Goal: Task Accomplishment & Management: Manage account settings

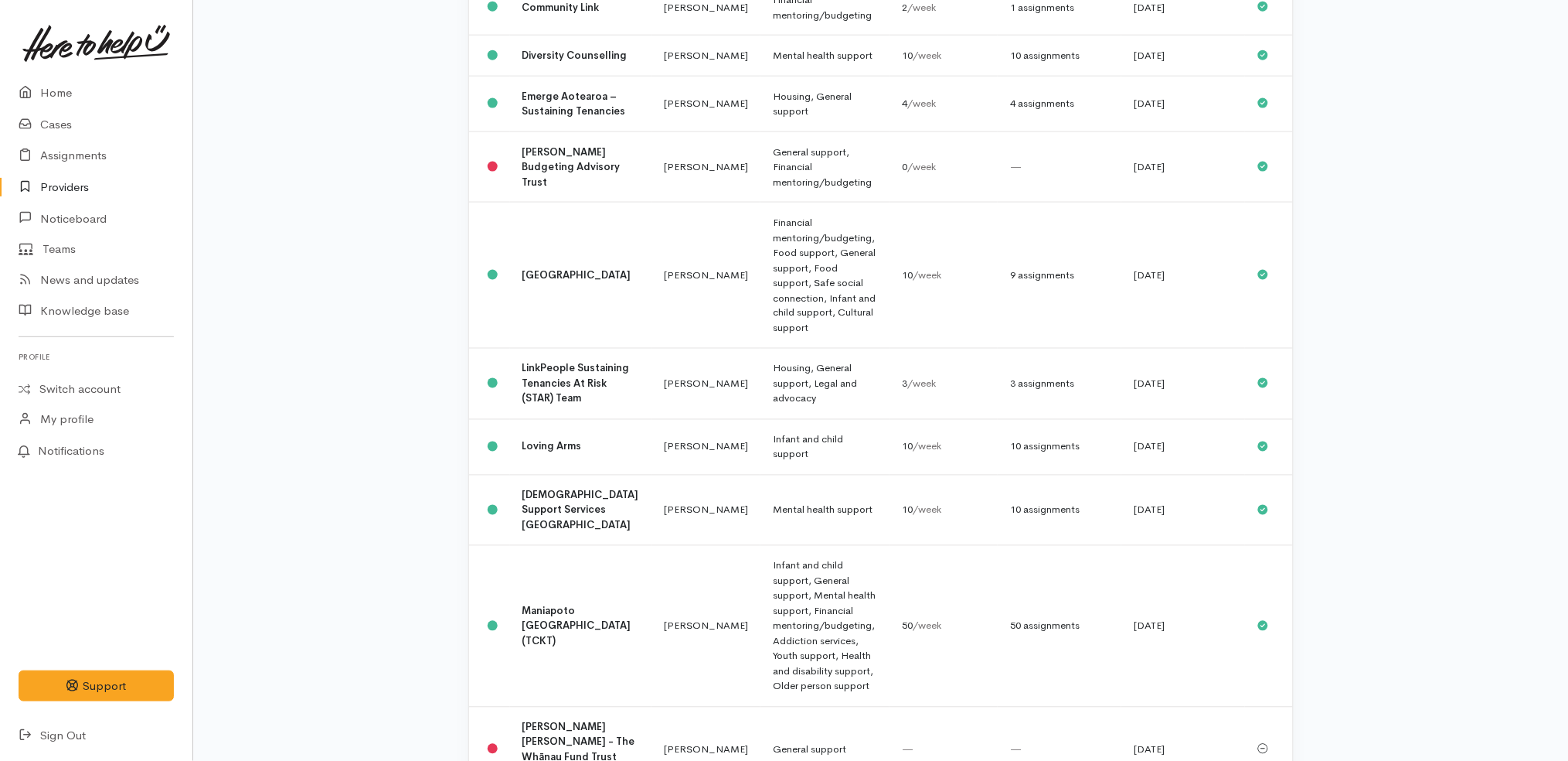
scroll to position [605, 0]
click at [602, 348] on td "LinkPeople Sustaining Tenancies At Risk (STAR) Team" at bounding box center [581, 383] width 142 height 71
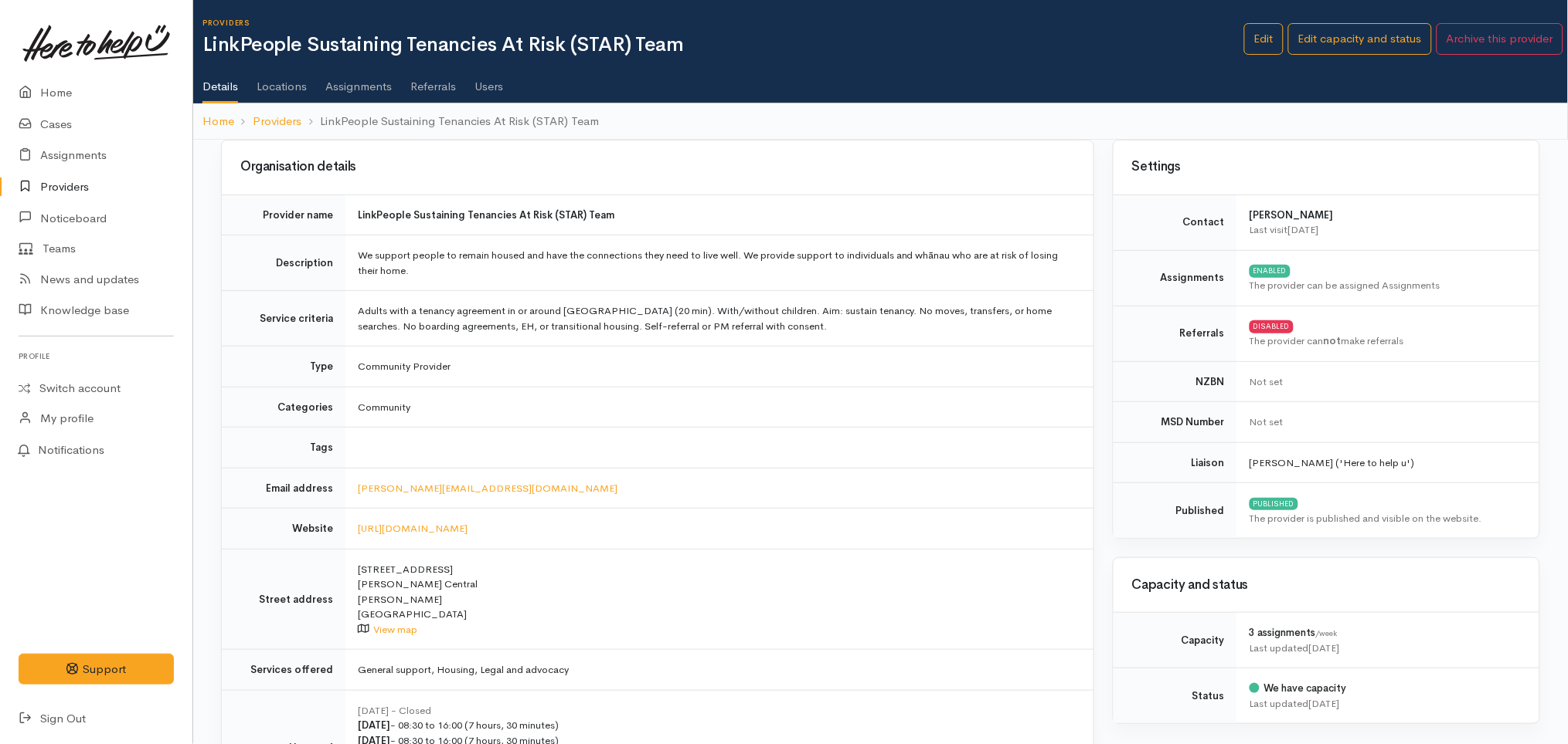
click at [352, 83] on link "Assignments" at bounding box center [358, 82] width 66 height 44
click at [1256, 40] on link "Edit" at bounding box center [1263, 39] width 40 height 32
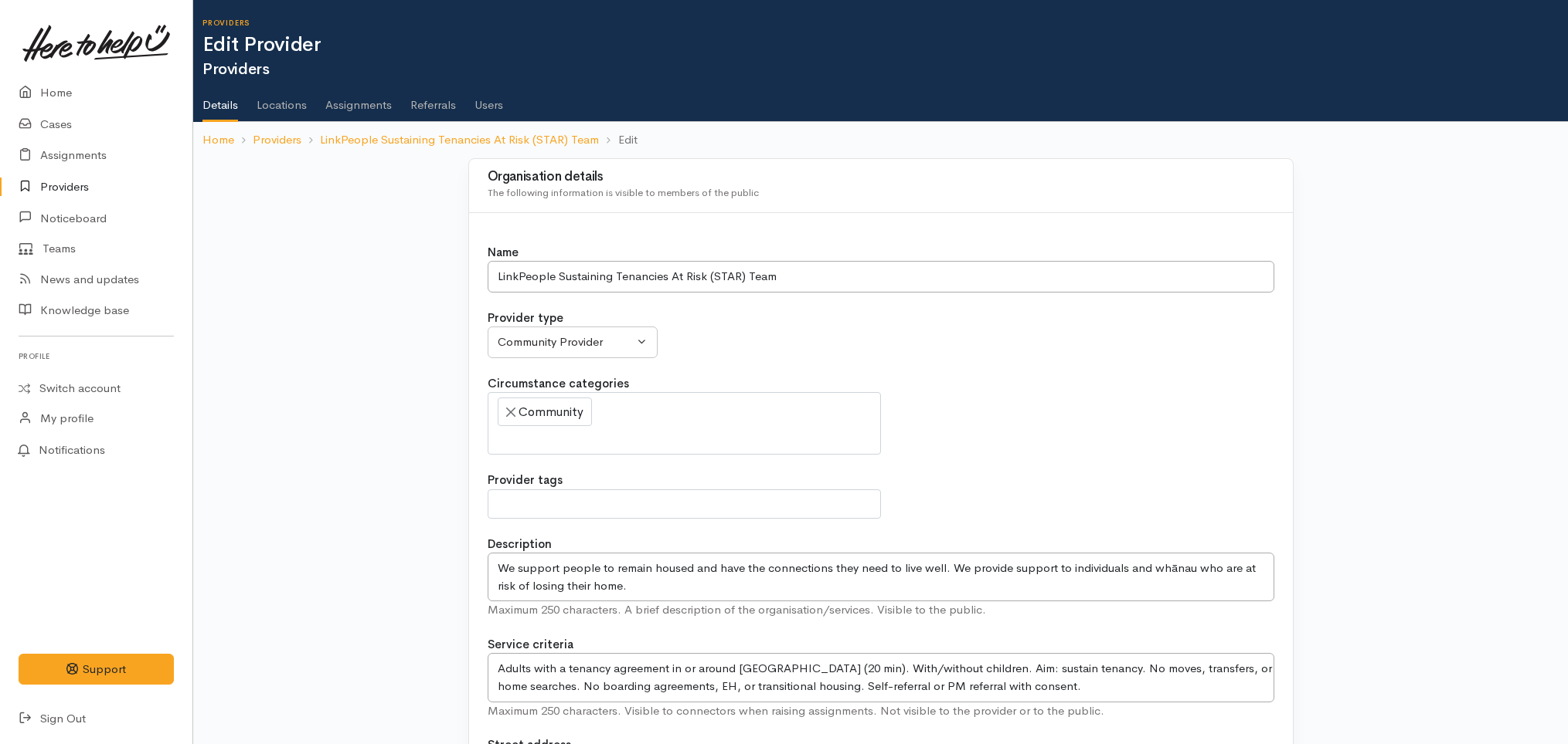
select select
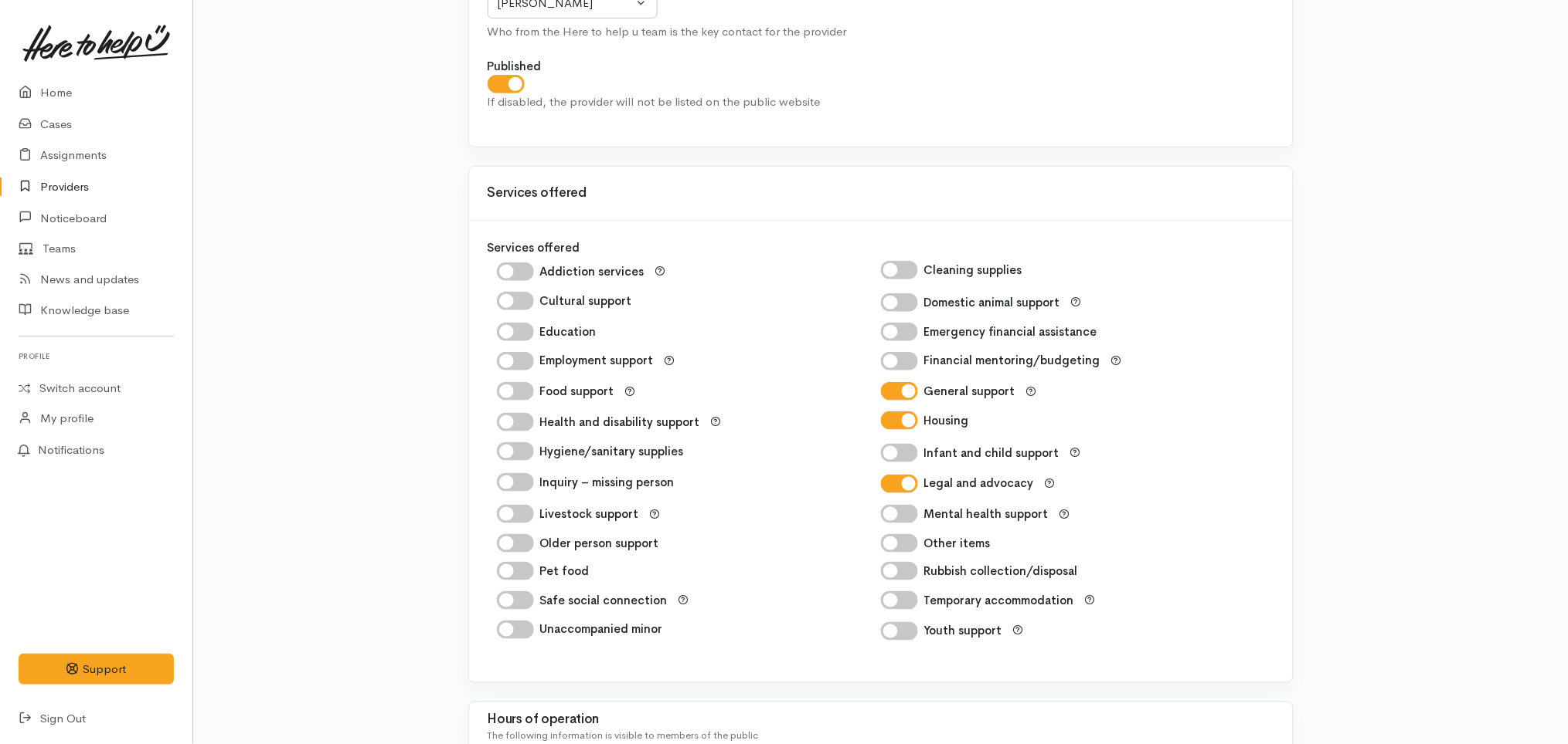
scroll to position [2100, 0]
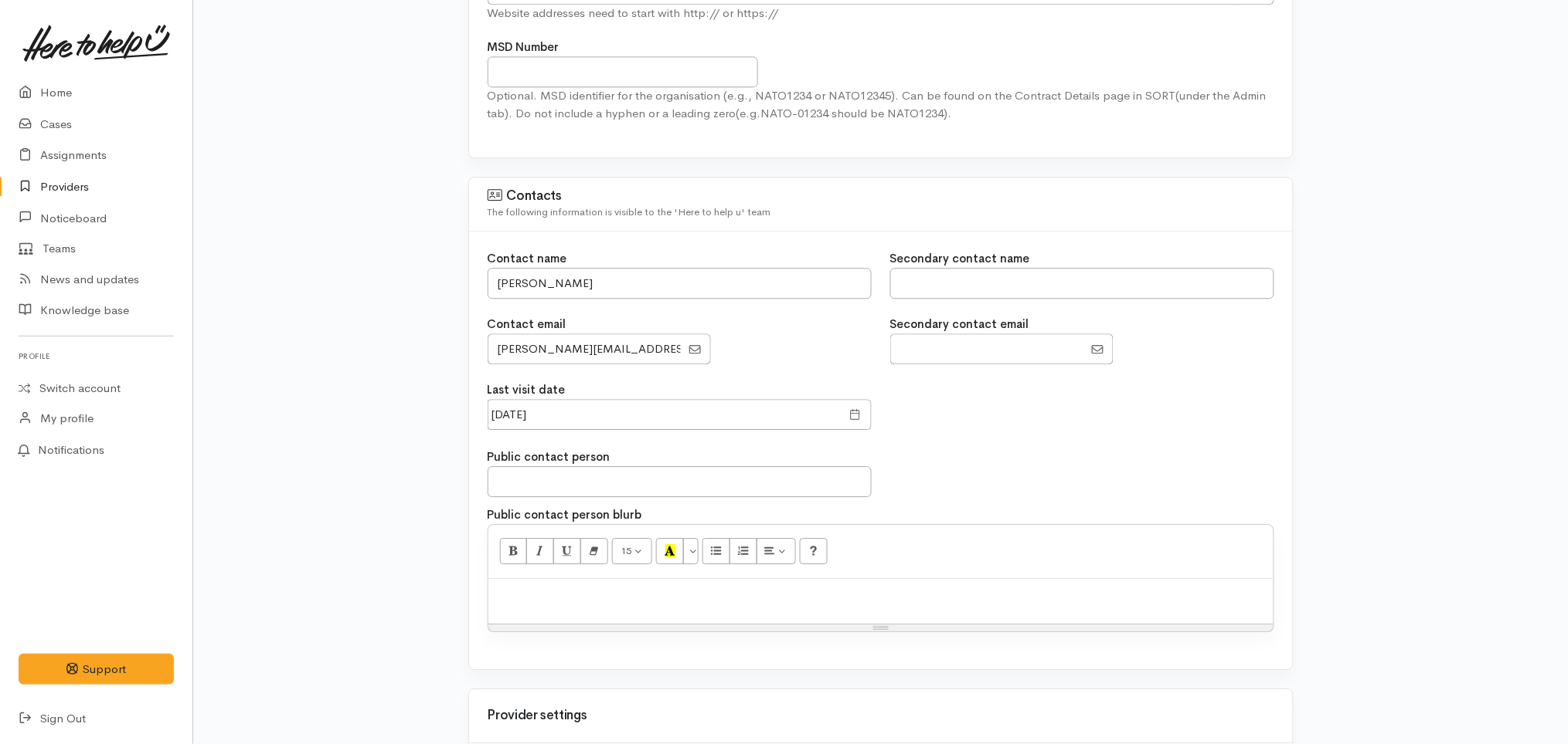
scroll to position [1160, 0]
click at [853, 416] on span at bounding box center [855, 414] width 11 height 18
click at [854, 411] on span at bounding box center [855, 414] width 11 height 18
click at [1171, 437] on div "Last visit date 20 Jun 2024" at bounding box center [881, 409] width 805 height 58
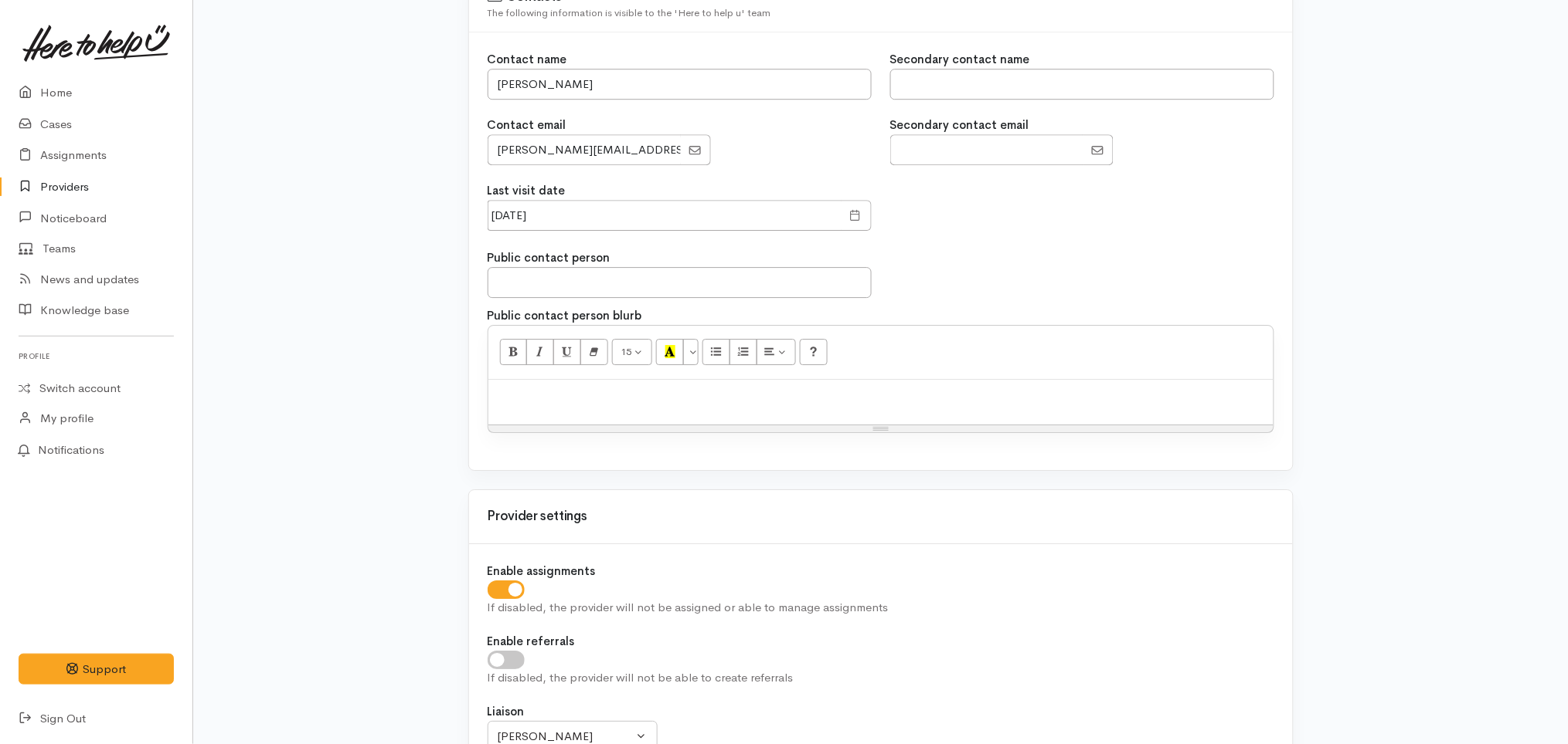
scroll to position [1360, 0]
click at [529, 213] on input "20 Jun 2024" at bounding box center [664, 213] width 354 height 32
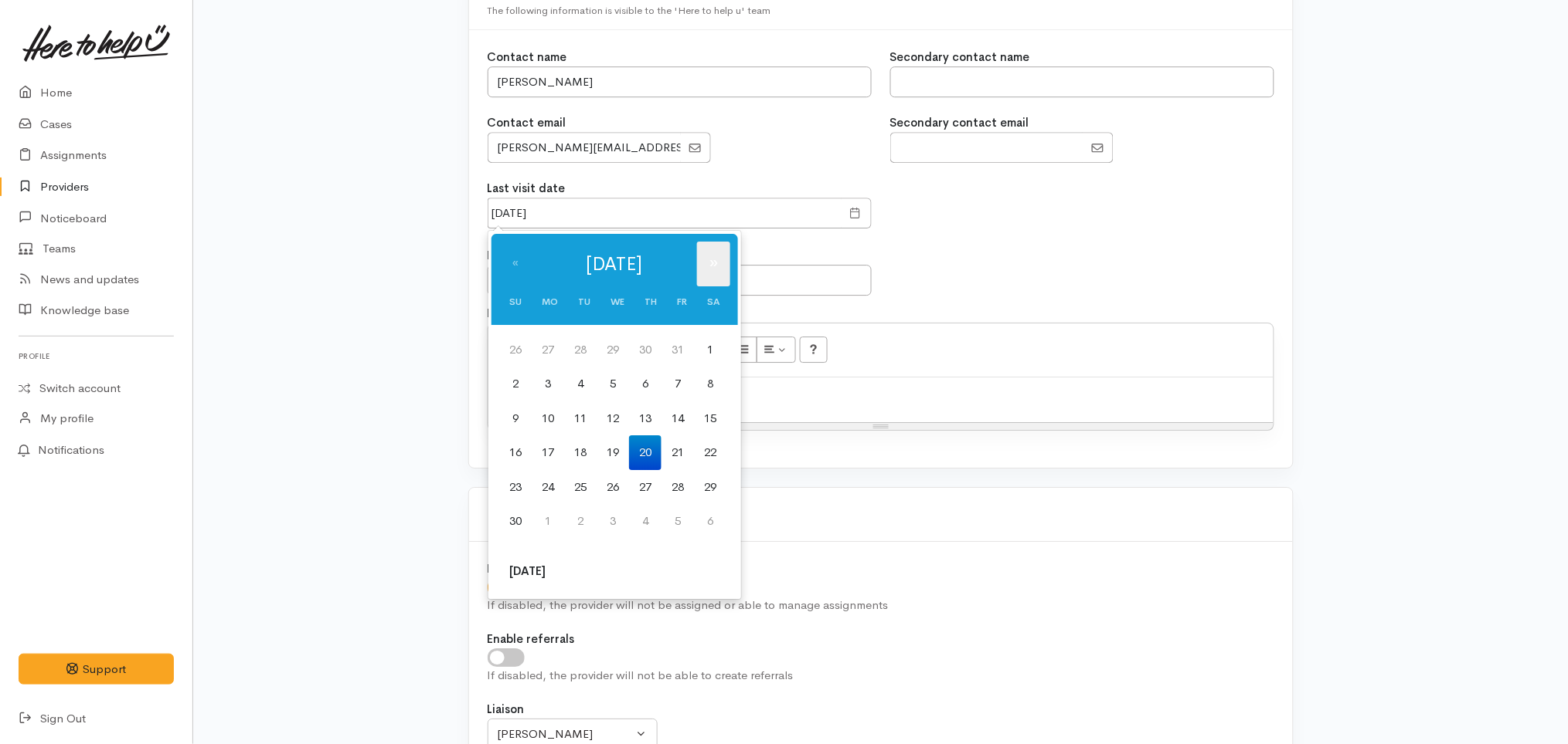
click at [714, 264] on th "»" at bounding box center [713, 263] width 33 height 44
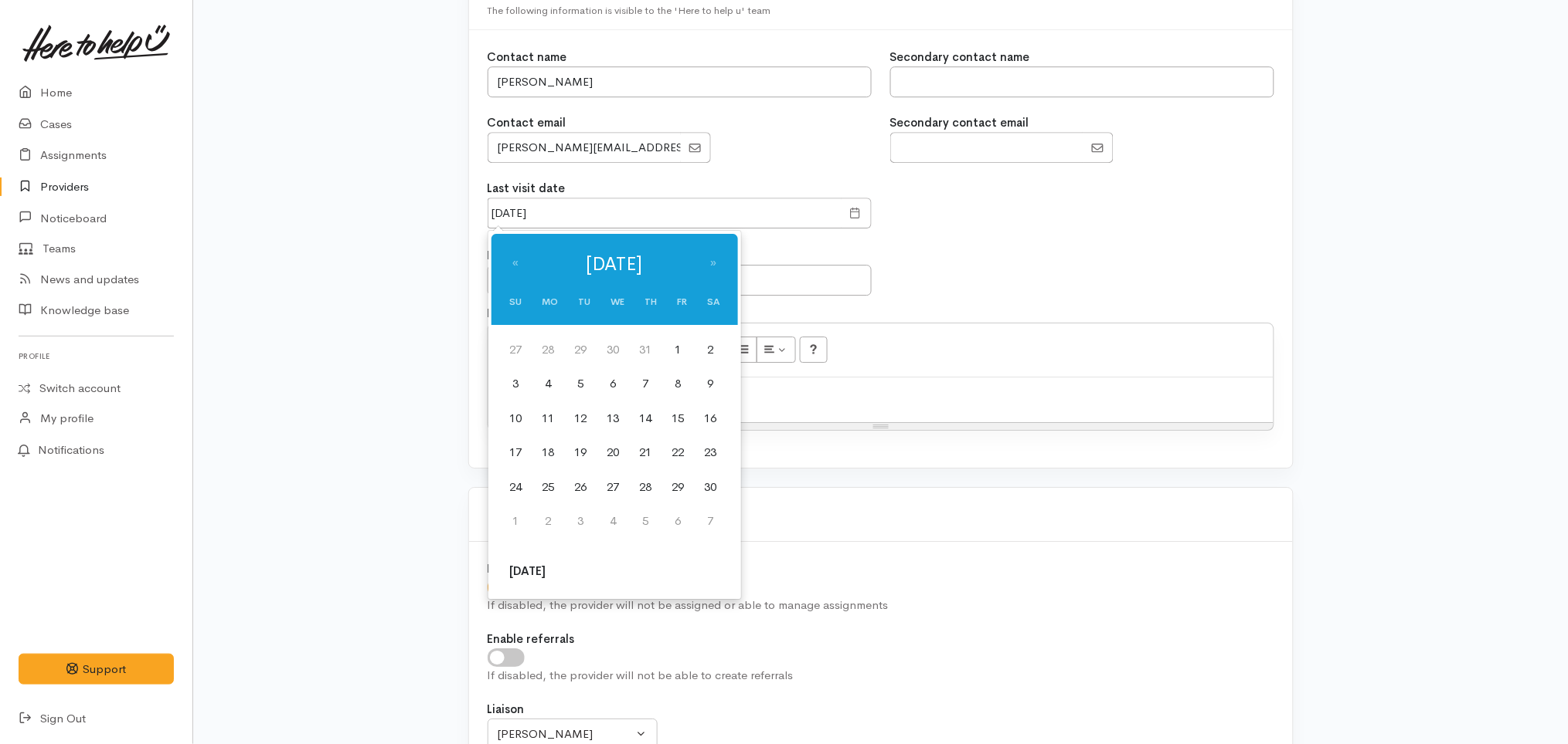
click at [714, 264] on th "»" at bounding box center [713, 263] width 33 height 44
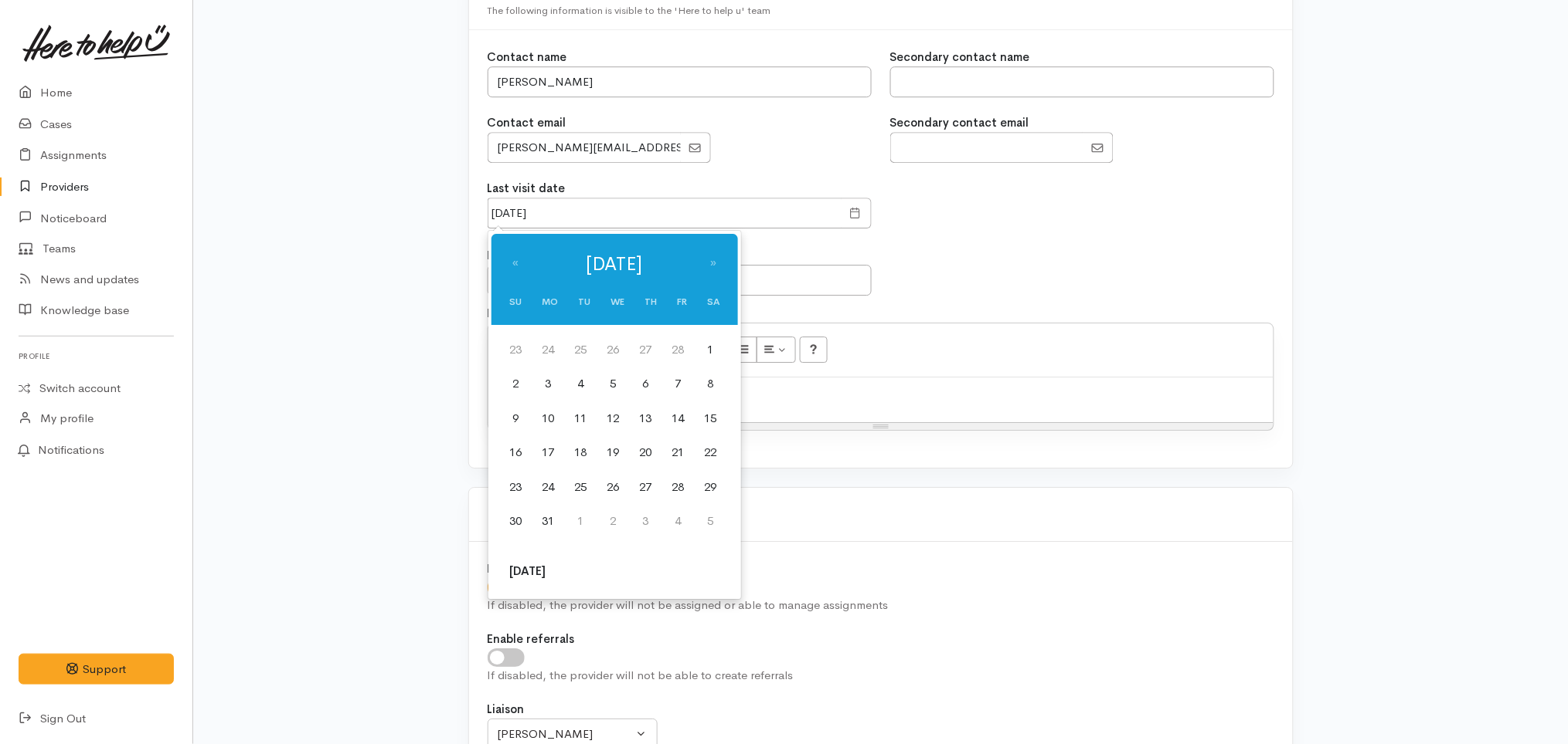
click at [714, 264] on th "»" at bounding box center [713, 263] width 33 height 44
click at [581, 454] on td "19" at bounding box center [580, 452] width 32 height 35
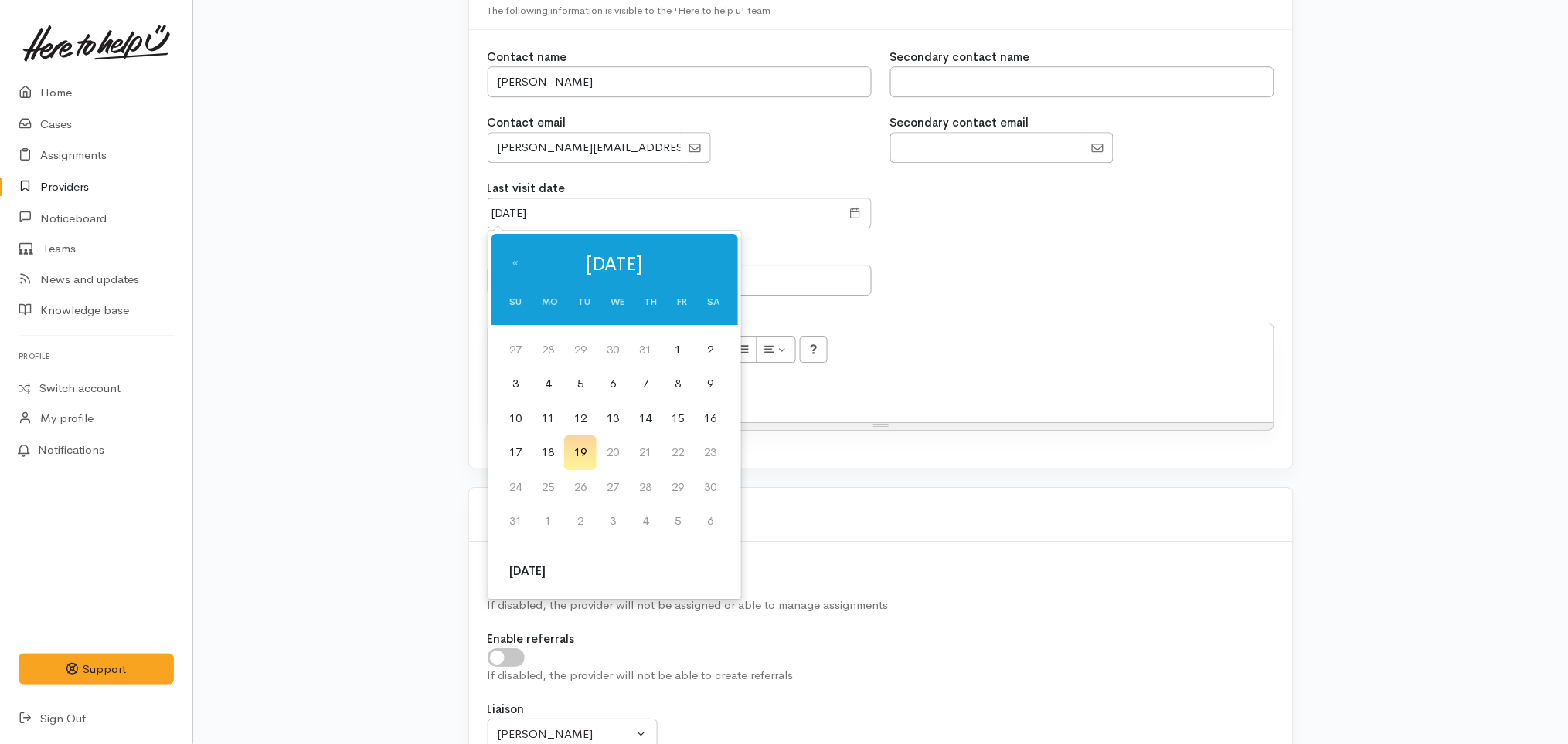
type input "19 Aug 2025"
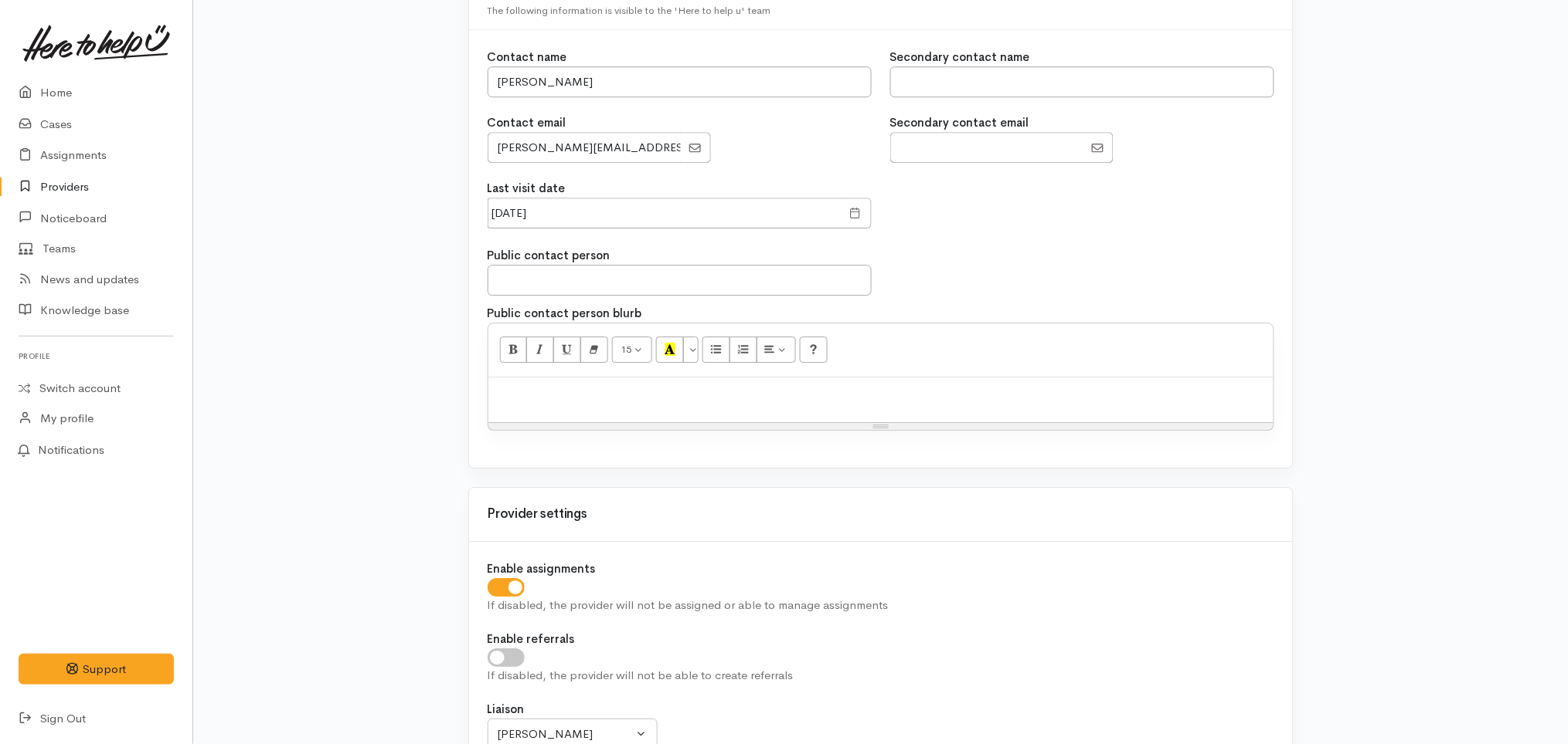
click at [1329, 448] on div "Organisation details The following information is visible to members of the pub…" at bounding box center [880, 372] width 1375 height 3147
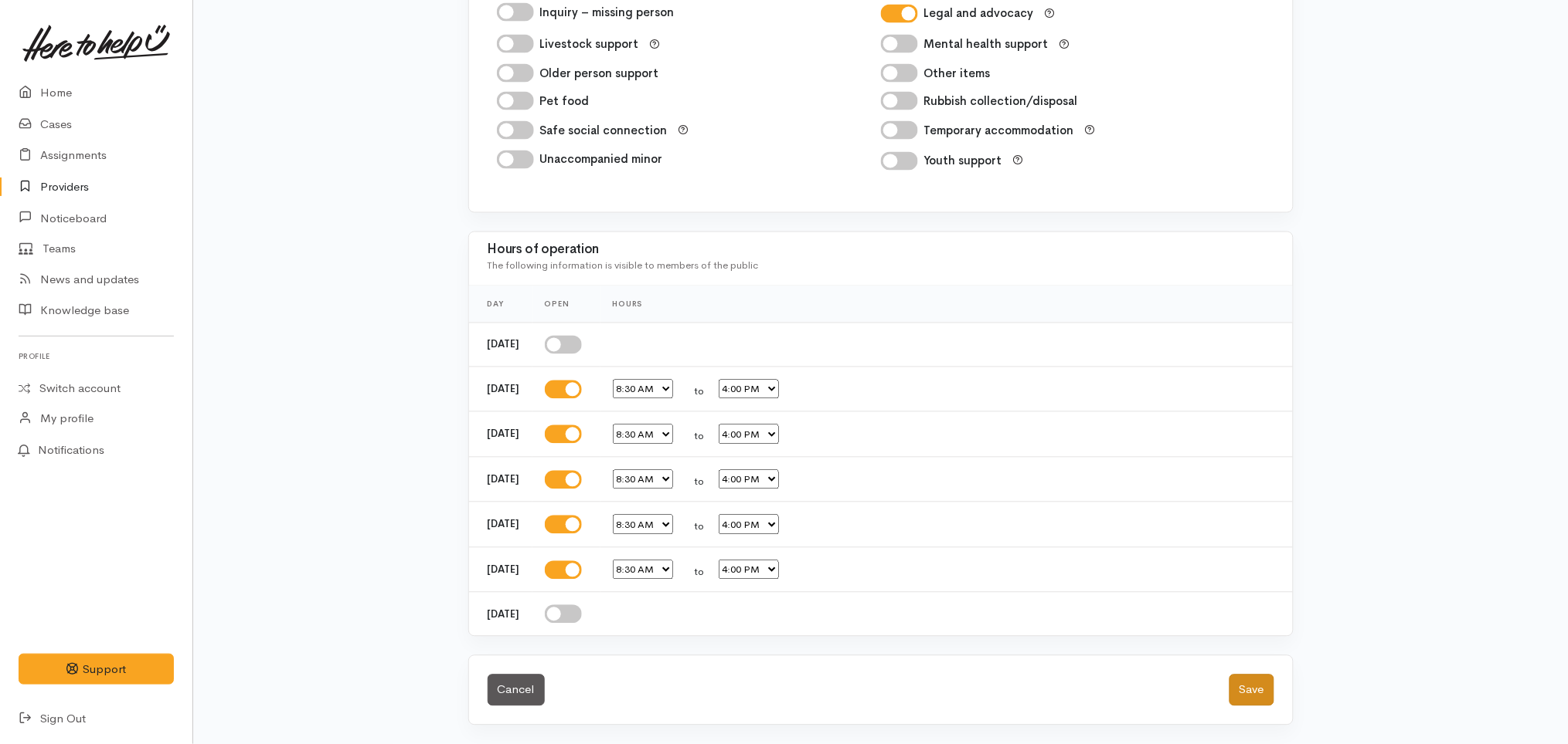
scroll to position [2563, 0]
click at [1253, 696] on button "Save" at bounding box center [1251, 690] width 44 height 32
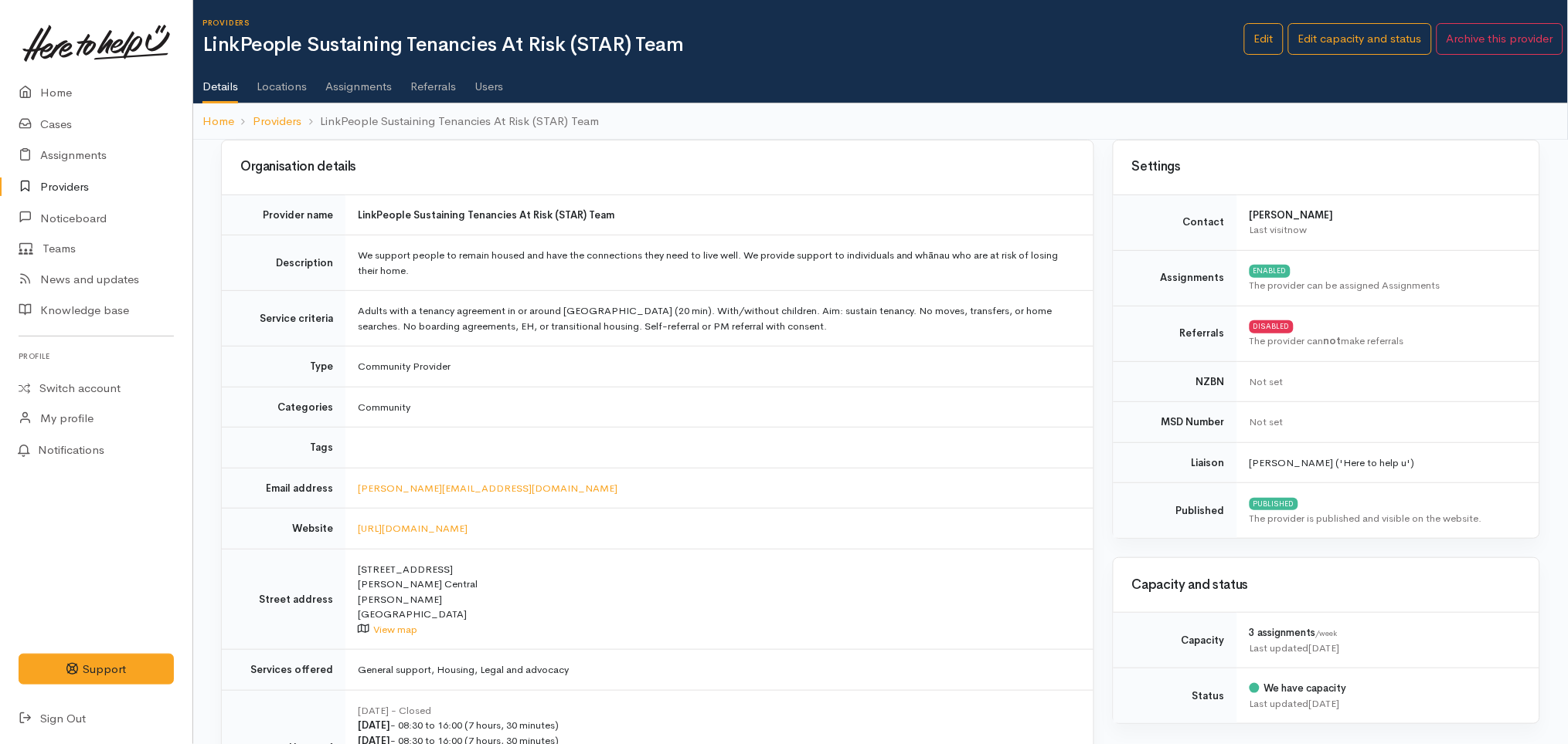
click at [867, 192] on div "Organisation details" at bounding box center [657, 167] width 871 height 54
click at [1073, 133] on ol "Home Providers LinkPeople Sustaining Tenancies At Risk (STAR) Team" at bounding box center [880, 121] width 1356 height 36
click at [798, 480] on td "[PERSON_NAME][EMAIL_ADDRESS][DOMAIN_NAME]" at bounding box center [719, 488] width 748 height 41
click at [1255, 44] on link "Edit" at bounding box center [1263, 39] width 40 height 32
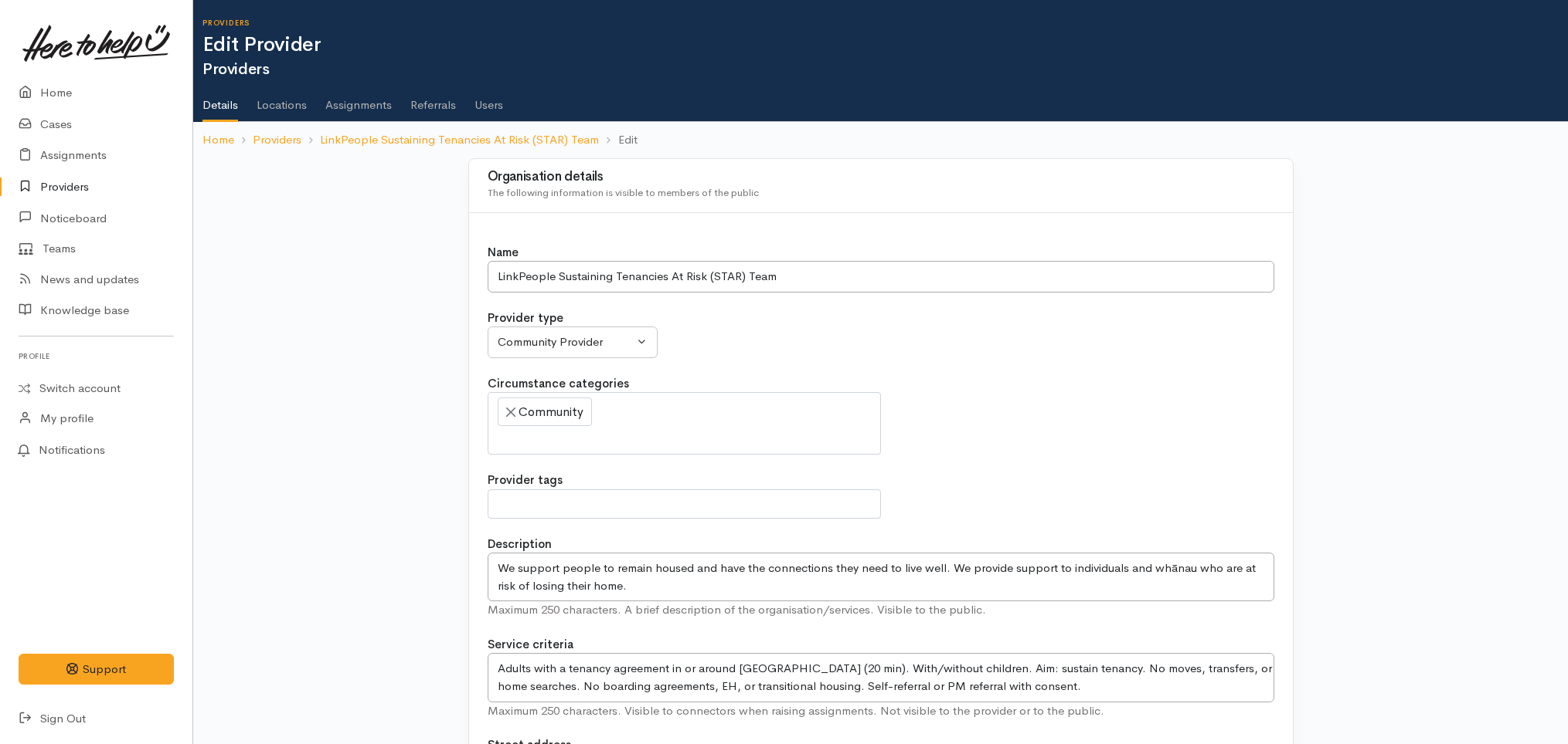
select select
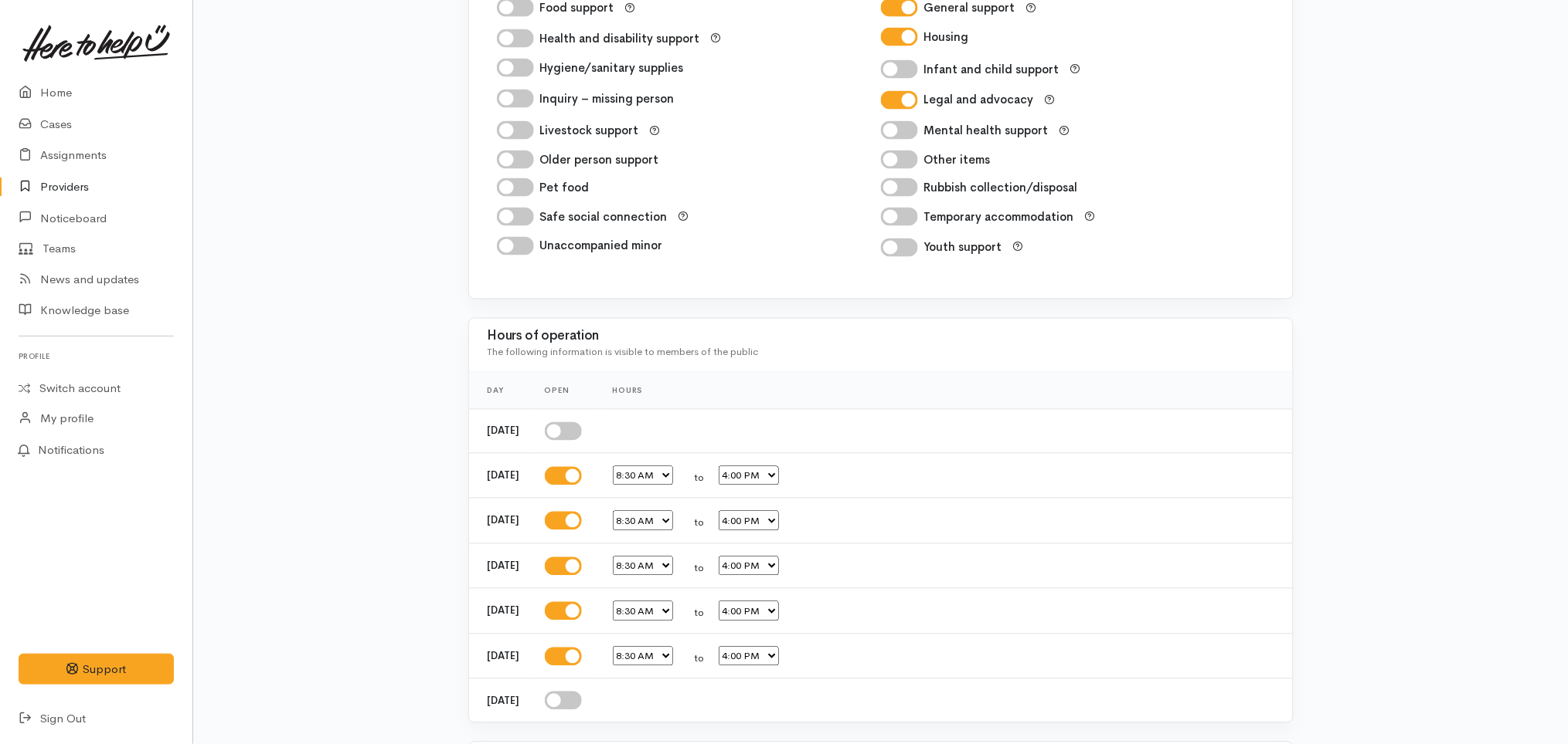
scroll to position [2564, 0]
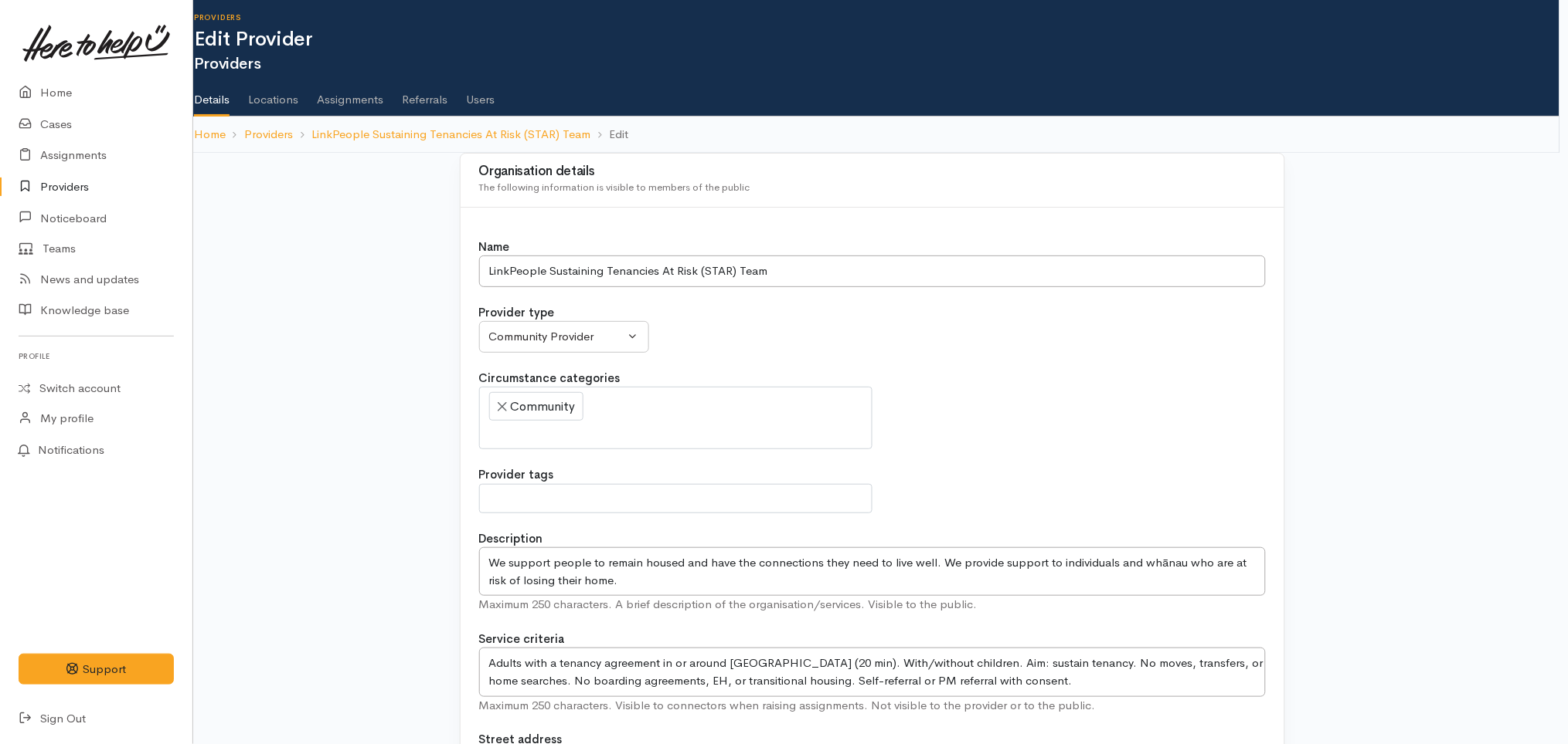
scroll to position [5, 9]
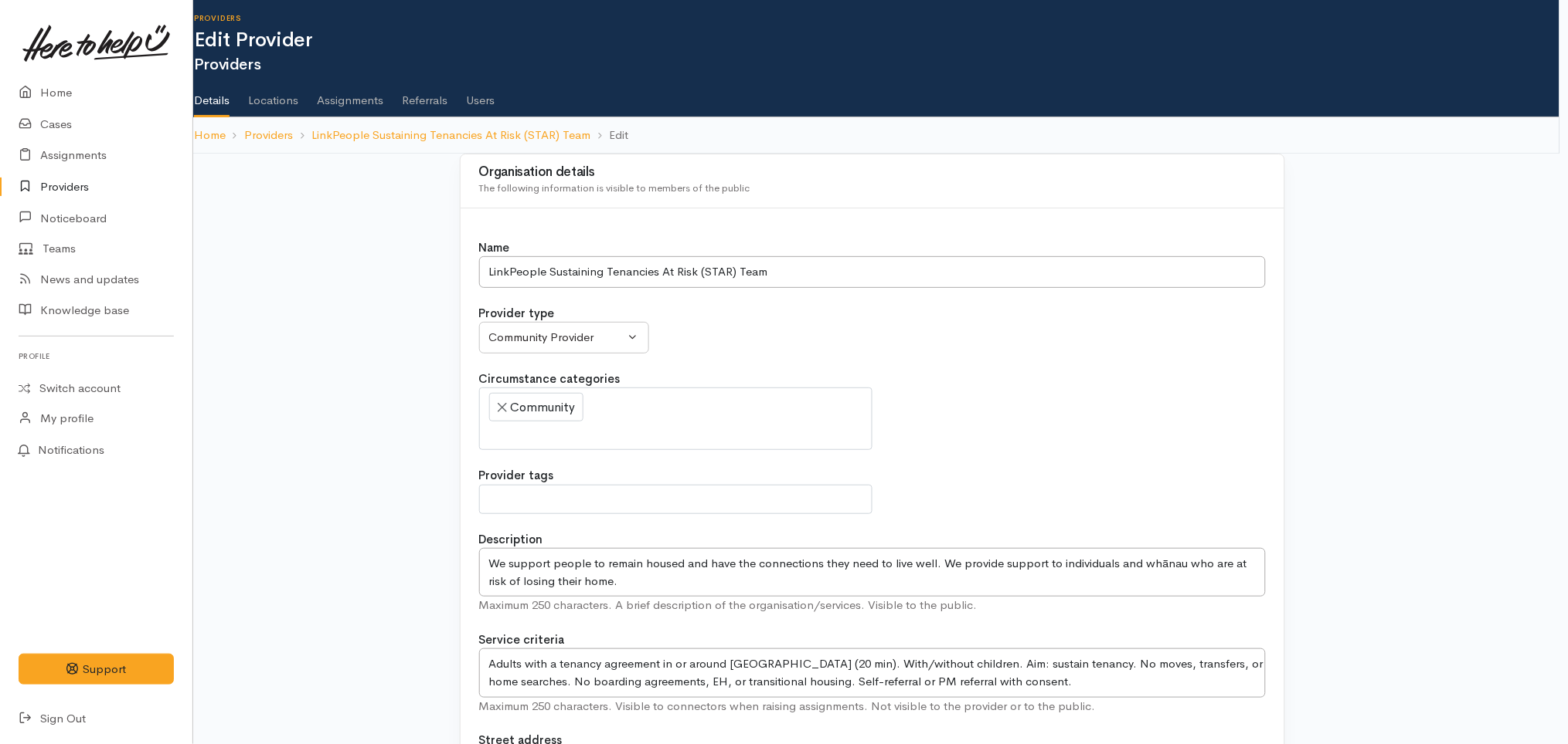
click at [413, 103] on link "Referrals" at bounding box center [424, 95] width 45 height 44
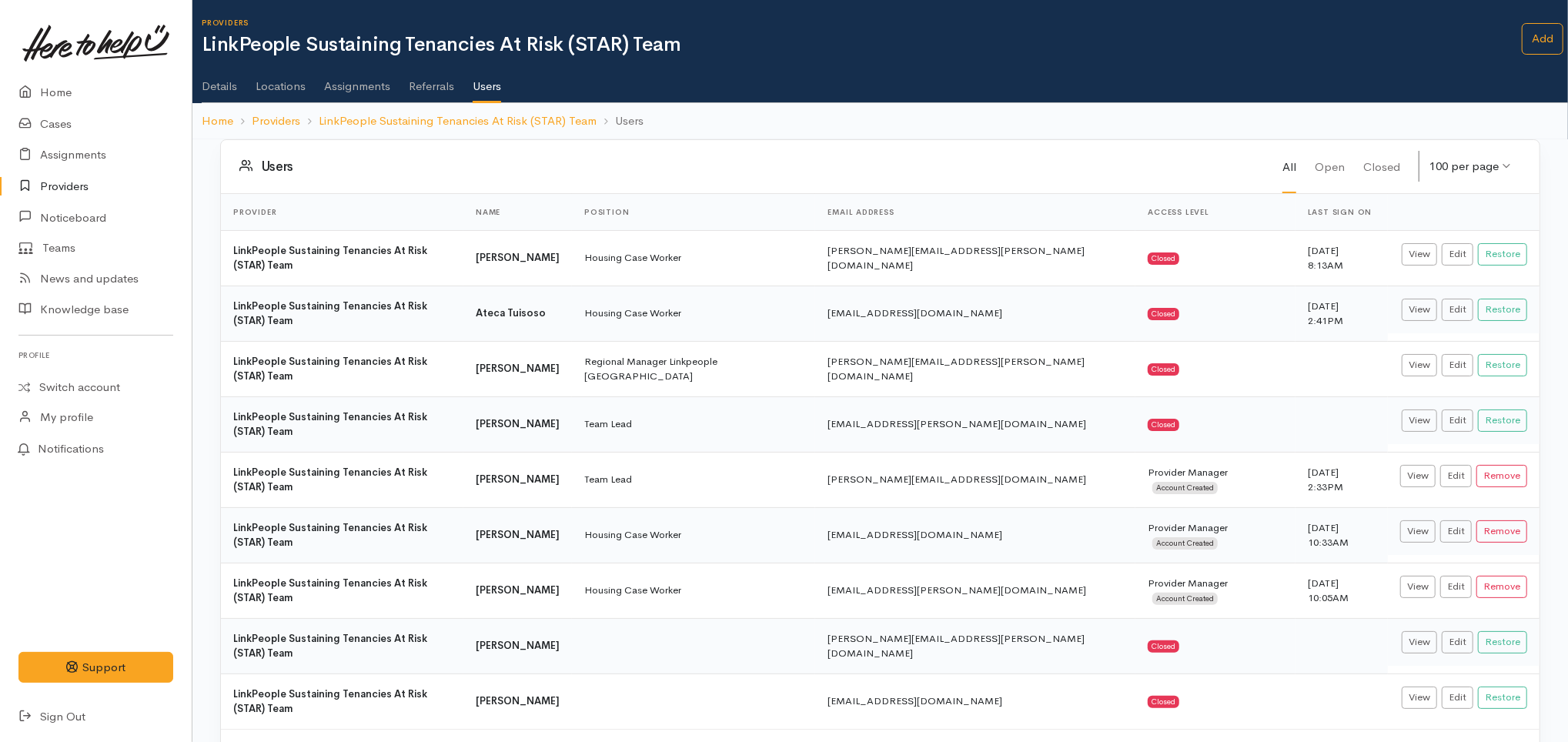
click at [225, 81] on link "Details" at bounding box center [219, 81] width 35 height 44
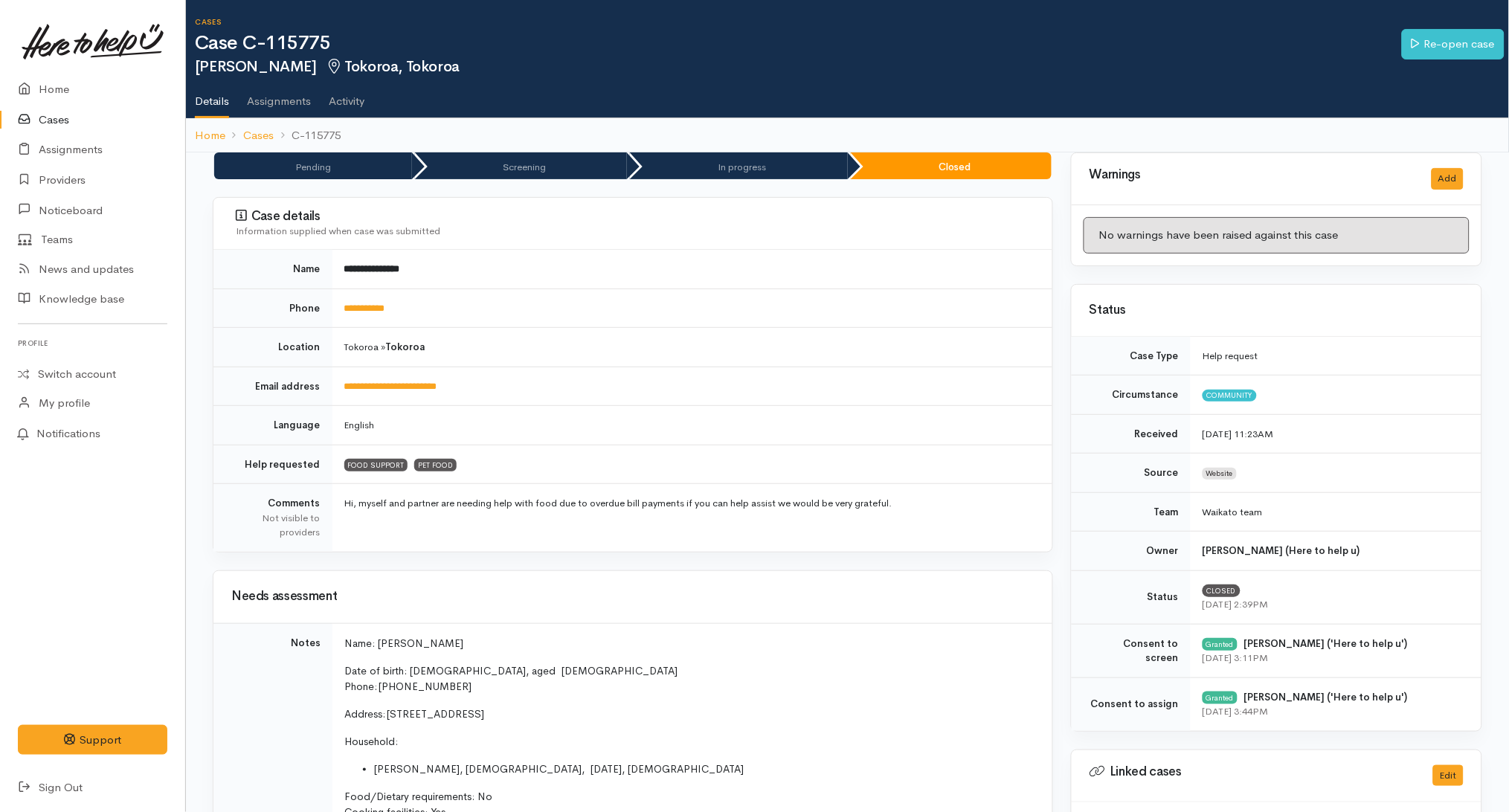
click at [127, 107] on link "Cases" at bounding box center [93, 120] width 185 height 30
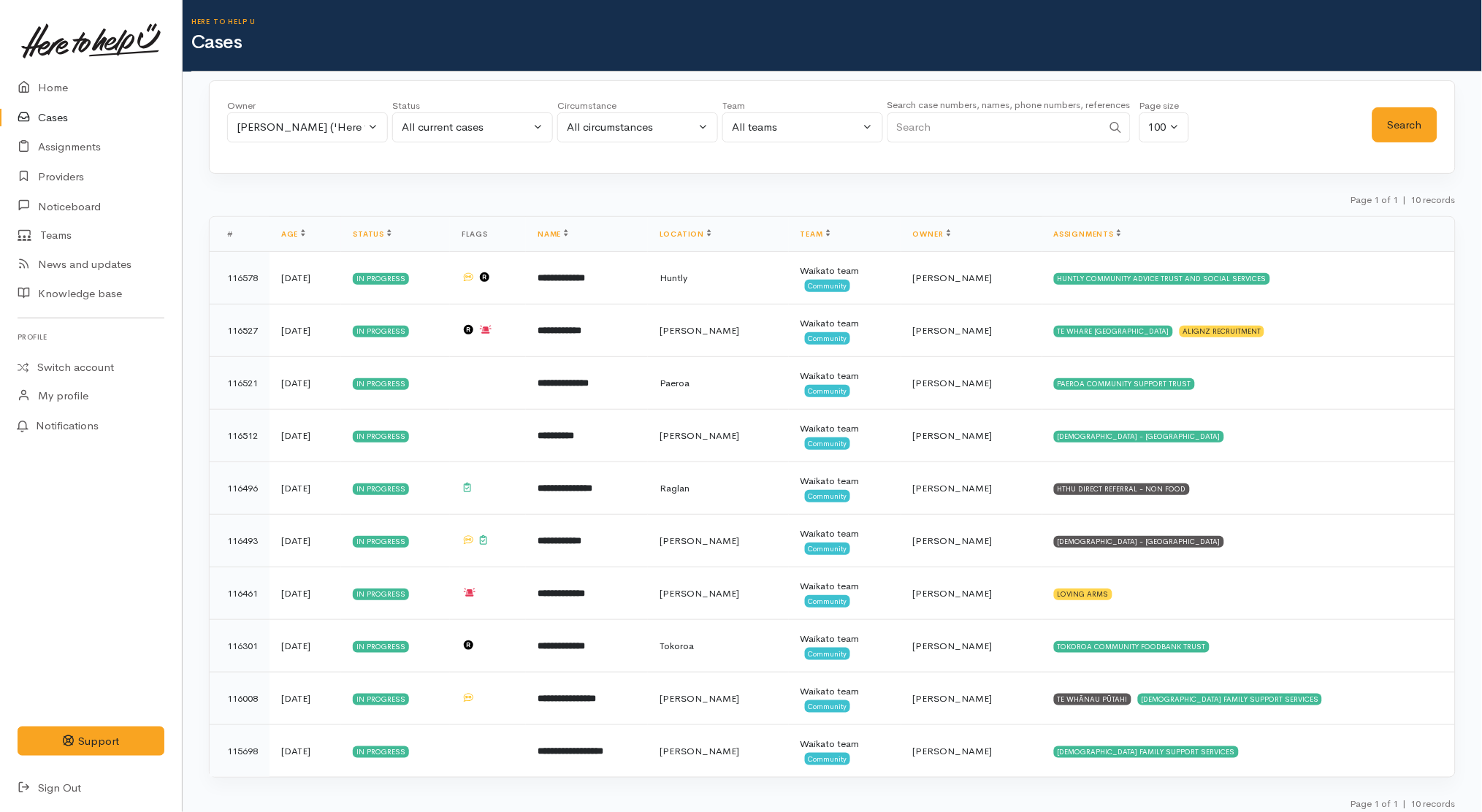
scroll to position [8, 0]
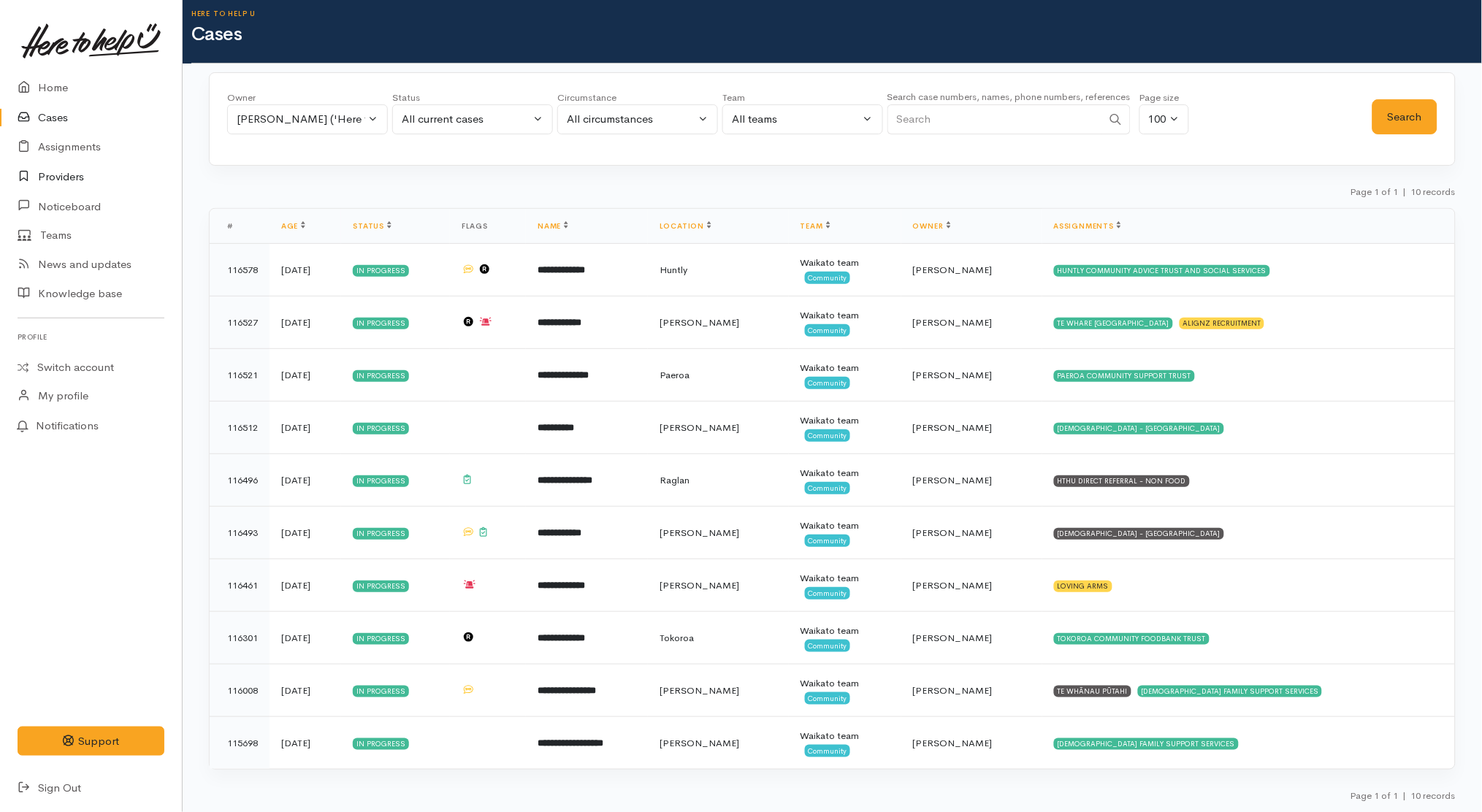
click at [82, 174] on link "Providers" at bounding box center [91, 176] width 182 height 30
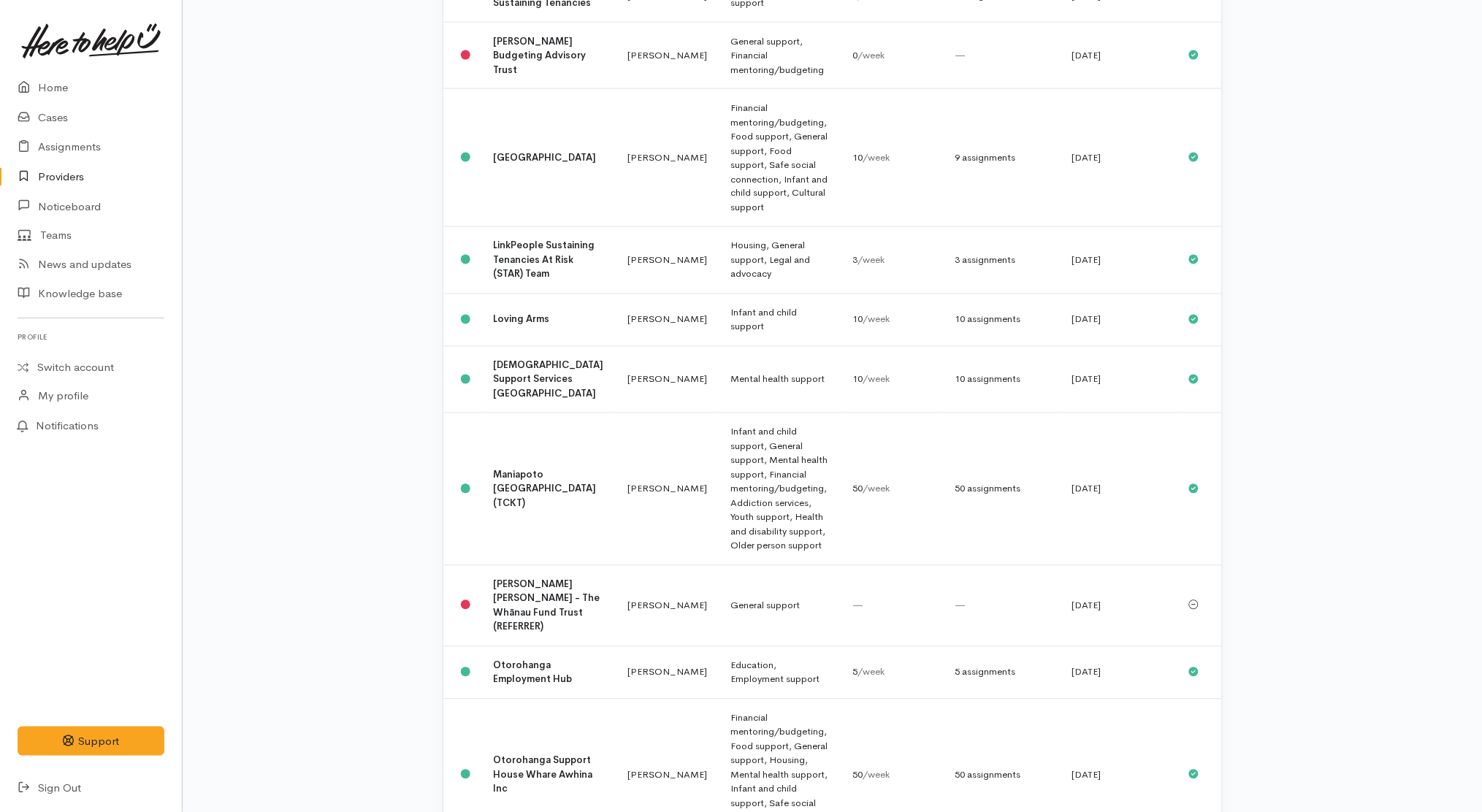
scroll to position [512, 0]
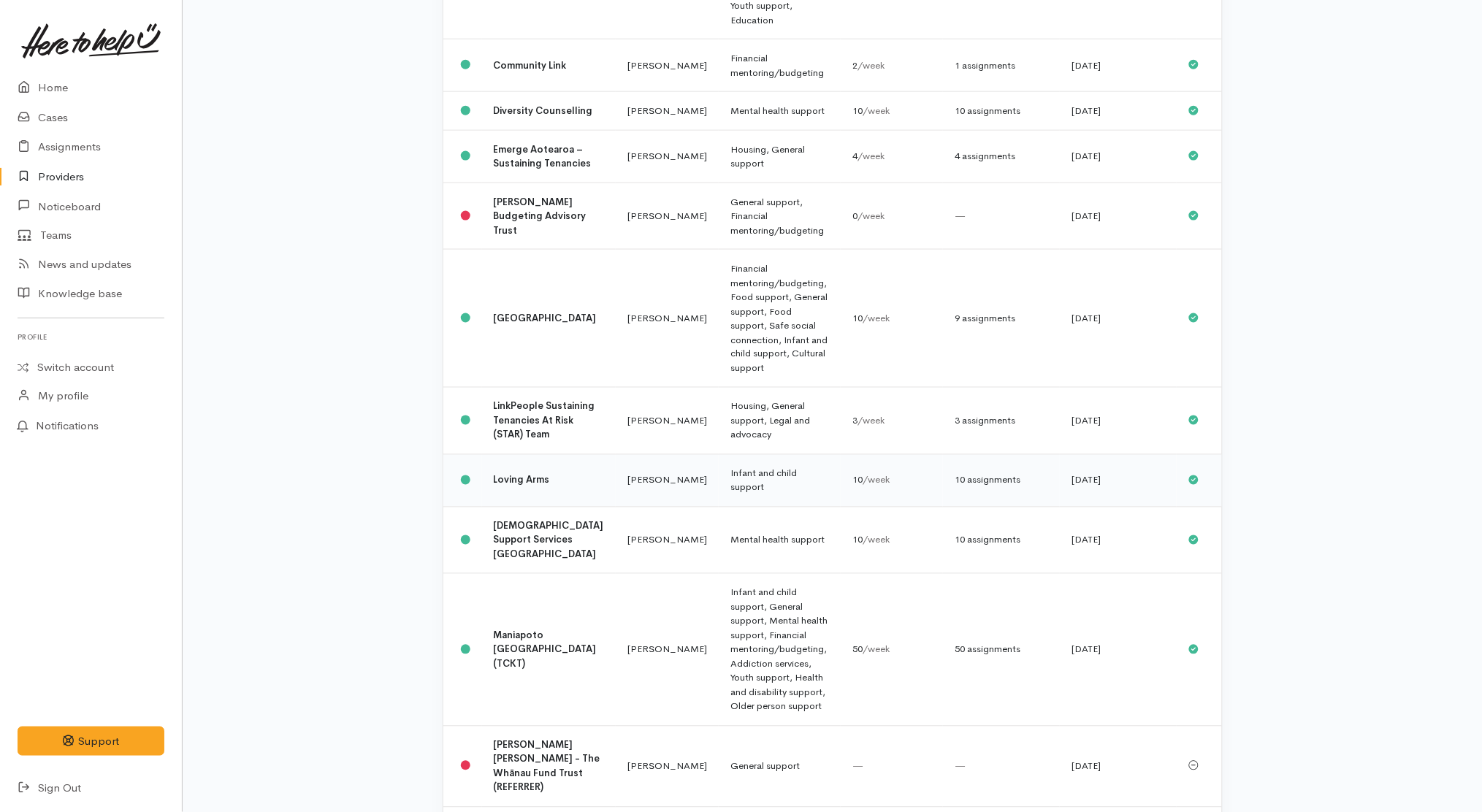
click at [541, 455] on td "Loving Arms" at bounding box center [549, 480] width 134 height 53
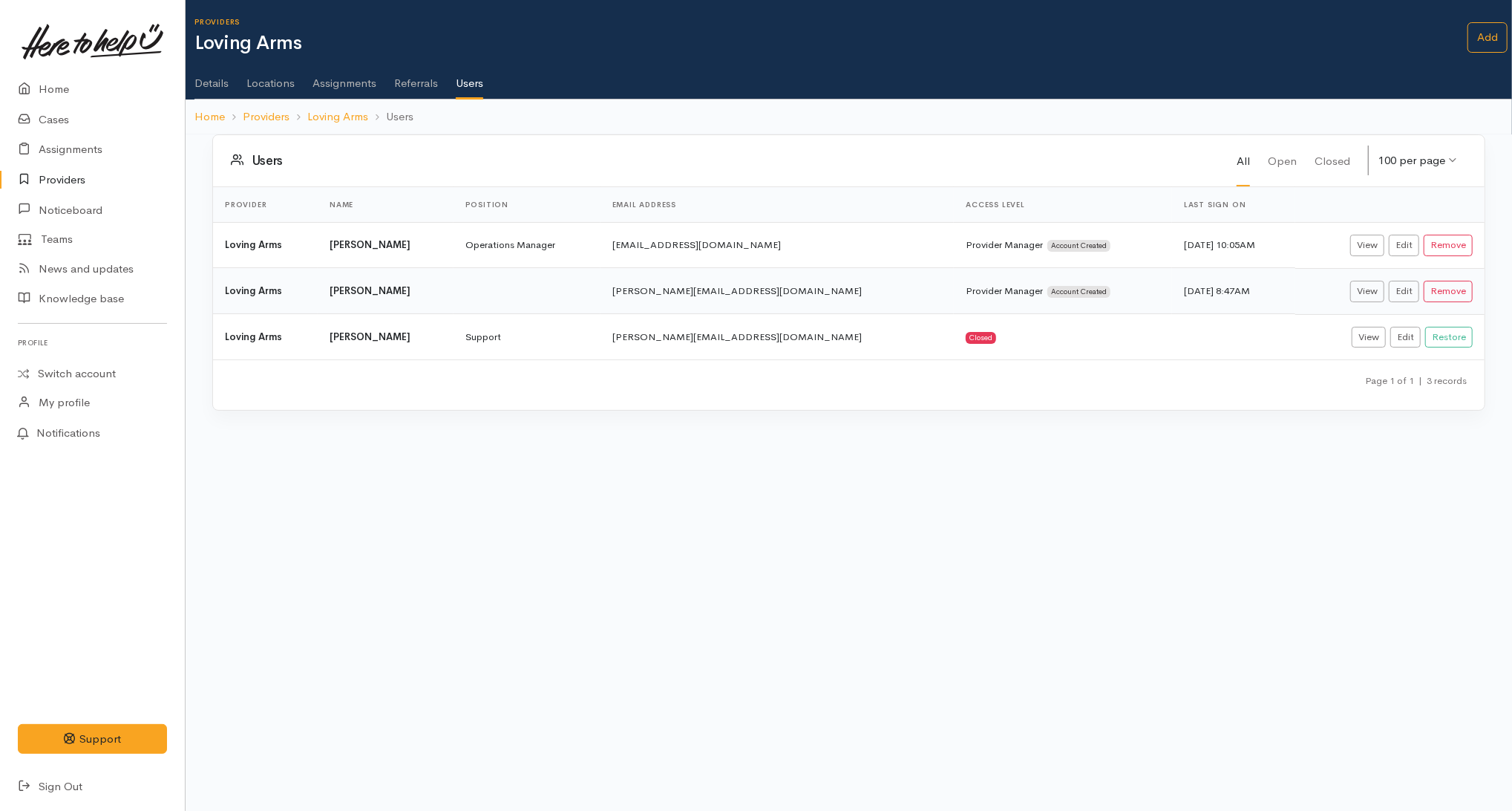
click at [363, 84] on link "Assignments" at bounding box center [344, 78] width 64 height 42
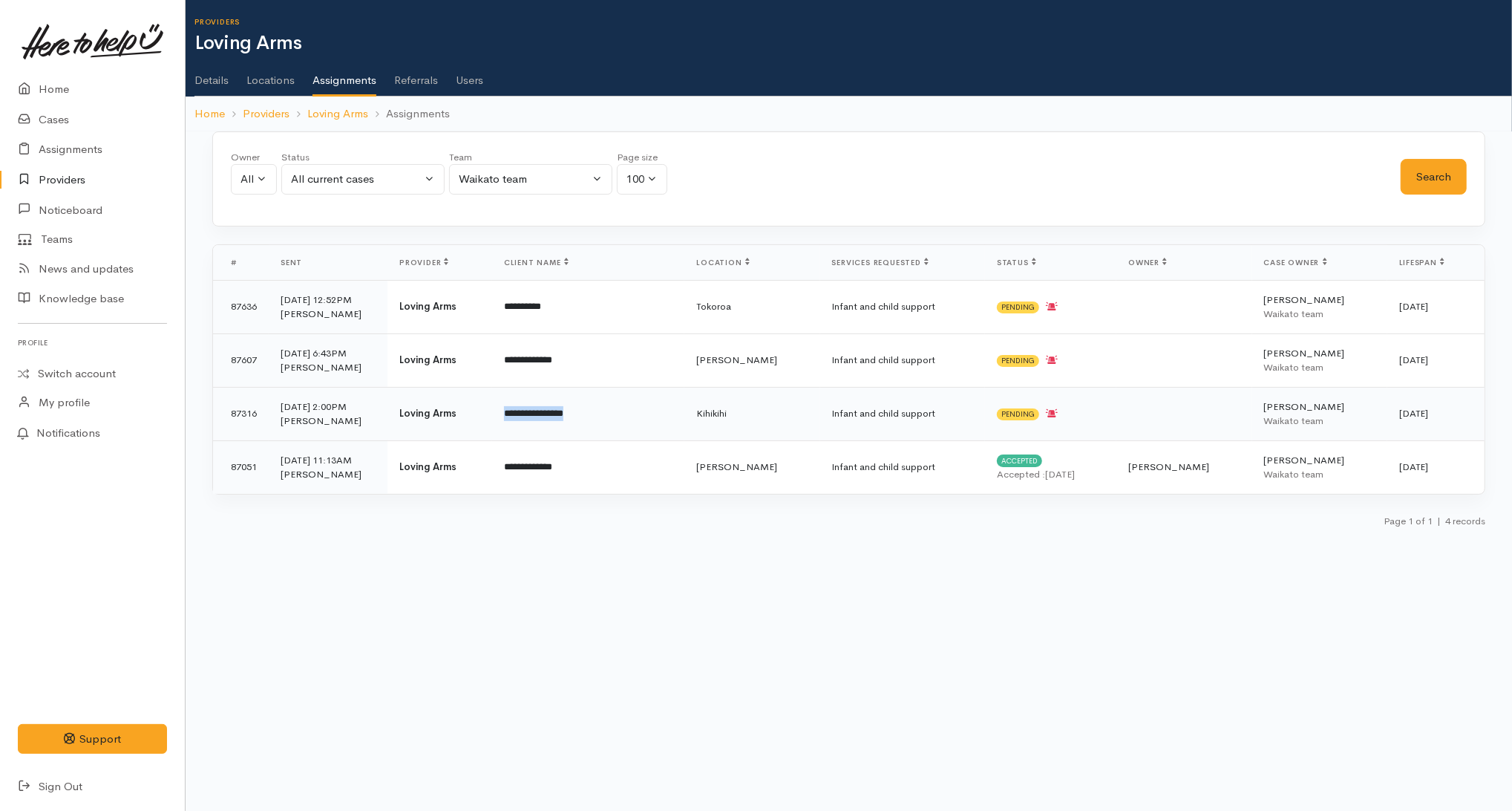
drag, startPoint x: 607, startPoint y: 411, endPoint x: 513, endPoint y: 409, distance: 94.0
click at [513, 409] on td "**********" at bounding box center [589, 413] width 193 height 54
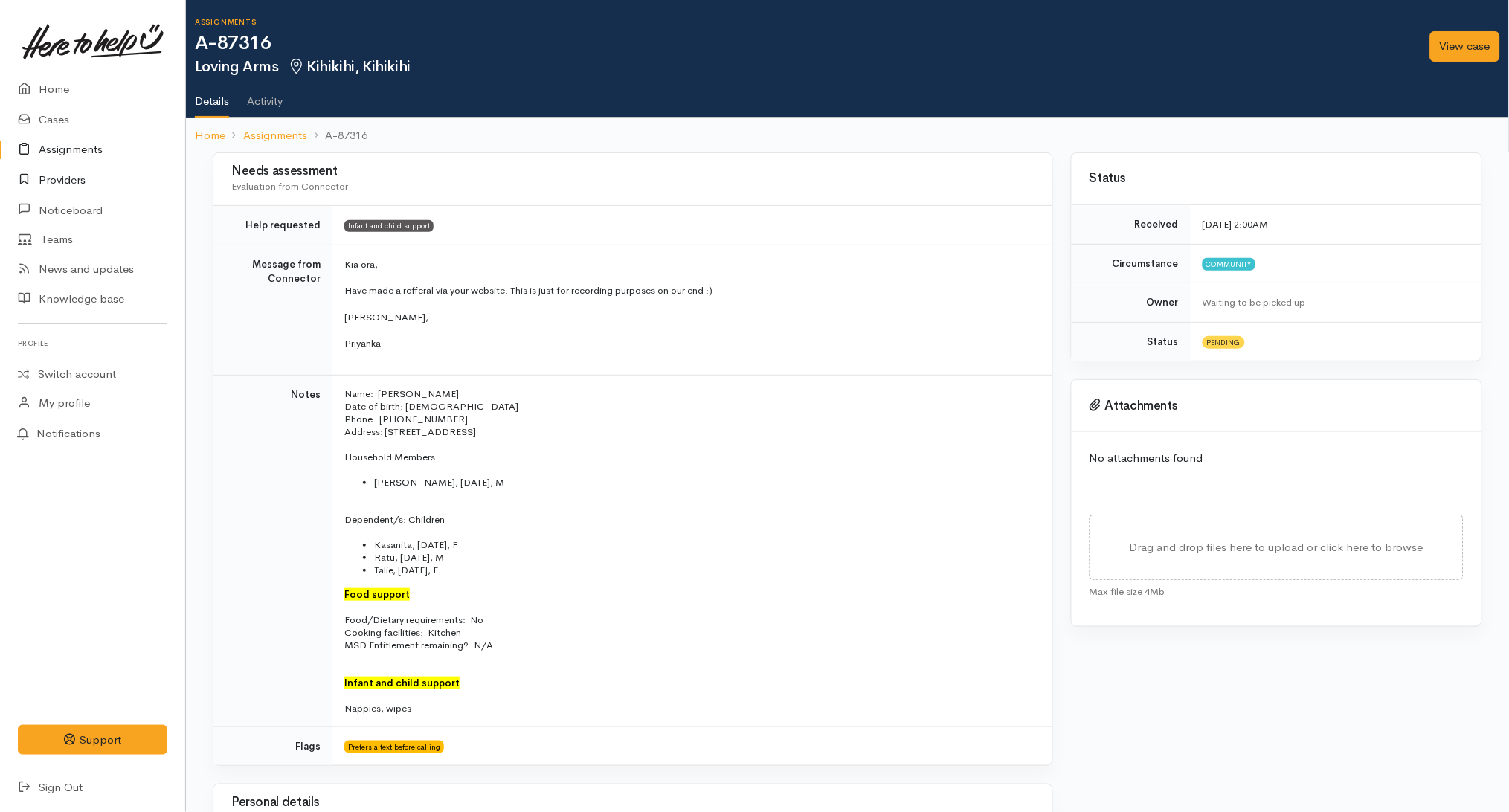
click at [84, 180] on link "Providers" at bounding box center [93, 180] width 185 height 30
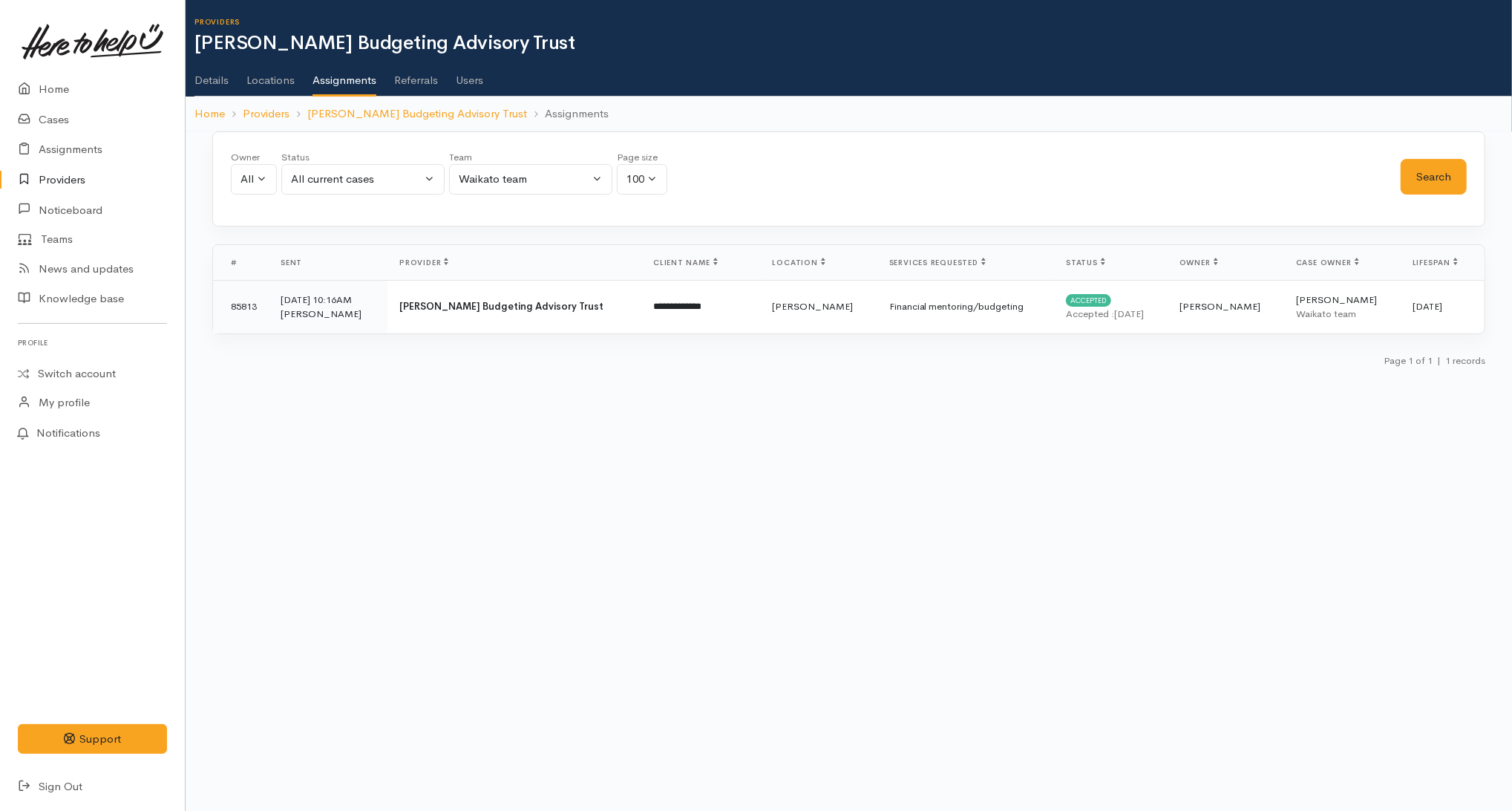
click at [472, 75] on link "Users" at bounding box center [469, 75] width 27 height 42
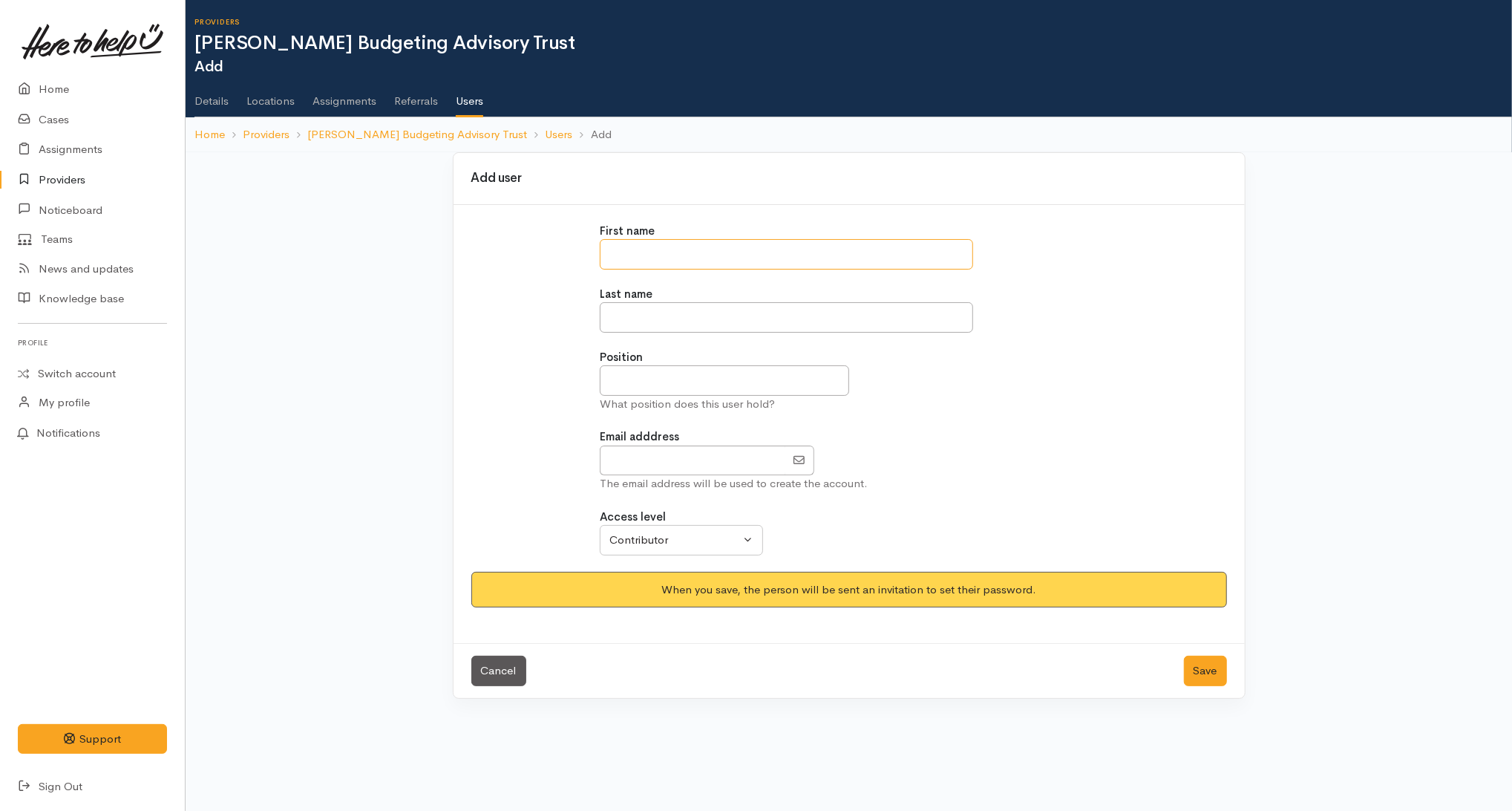
click at [746, 256] on input "text" at bounding box center [786, 254] width 374 height 30
type input "********"
type input "****"
drag, startPoint x: 728, startPoint y: 465, endPoint x: 482, endPoint y: 475, distance: 246.2
click at [482, 475] on div "First name ******** Last name **** Position What position does this user hold? …" at bounding box center [850, 397] width 773 height 349
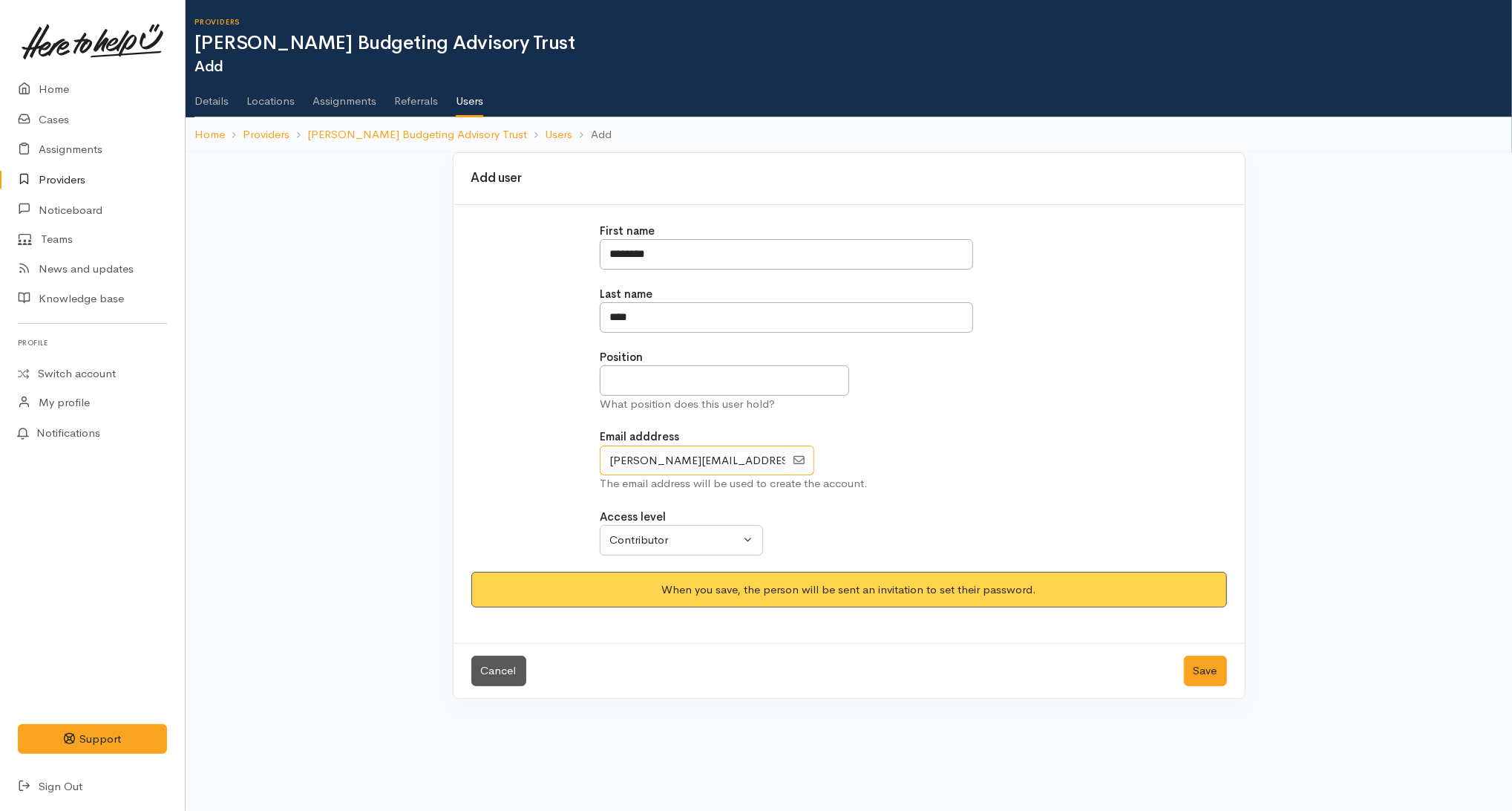
click at [746, 461] on input "EmailAddress" at bounding box center [692, 461] width 186 height 30
type input "[PERSON_NAME][EMAIL_ADDRESS][DOMAIN_NAME]"
click at [1204, 667] on button "Save" at bounding box center [1205, 670] width 43 height 30
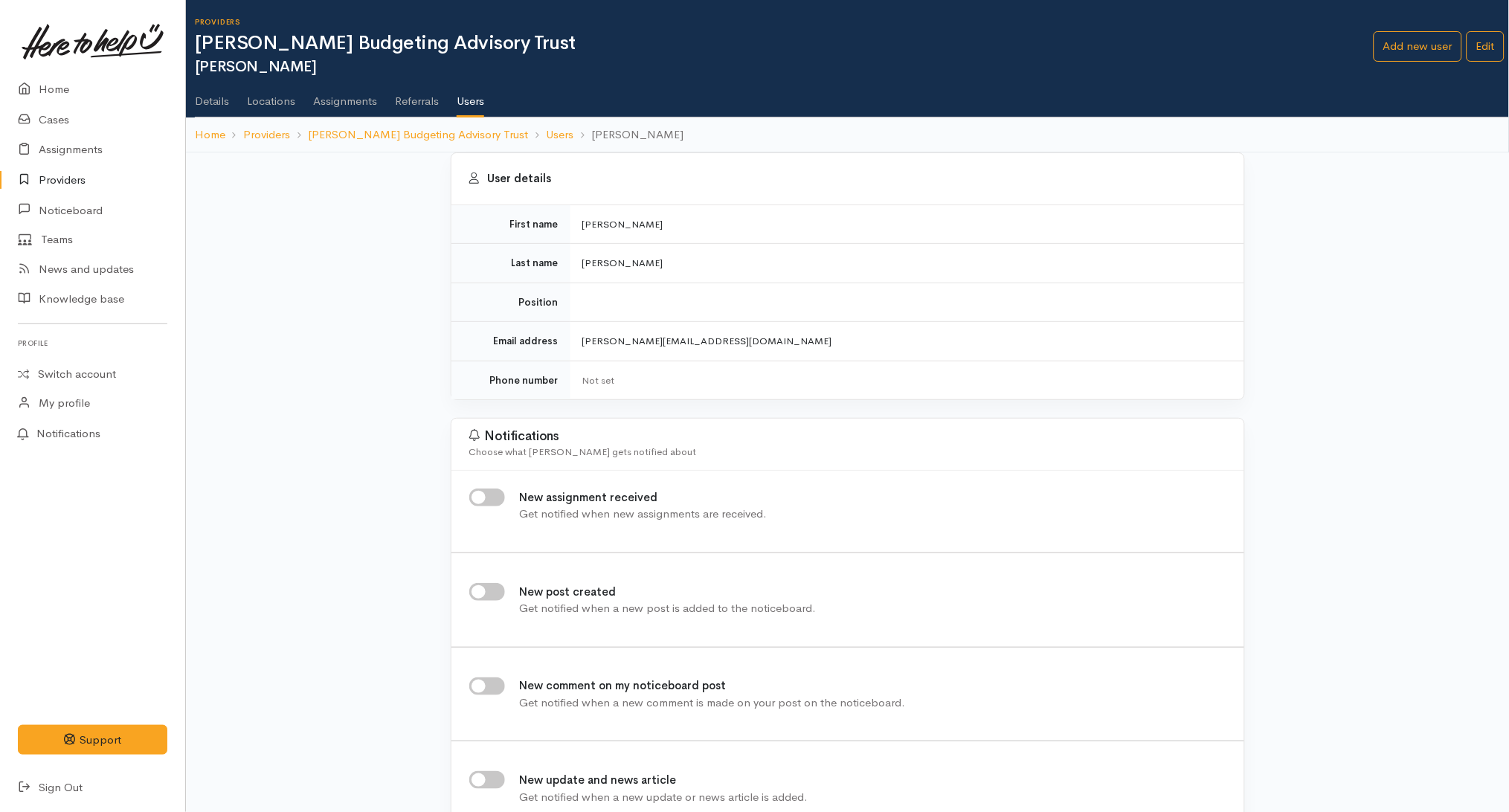
scroll to position [124, 0]
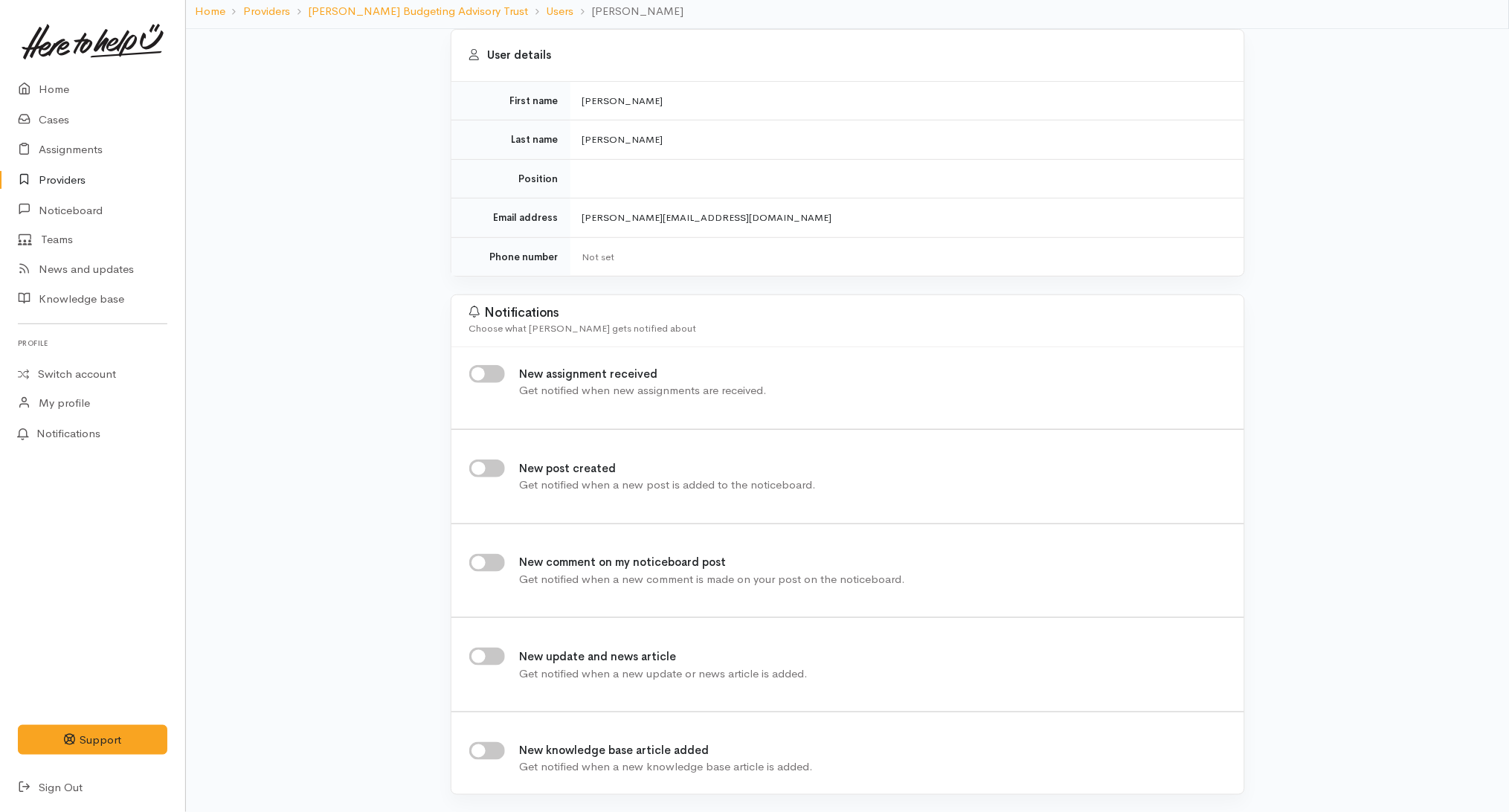
click at [492, 373] on input "New assignment received" at bounding box center [487, 373] width 36 height 18
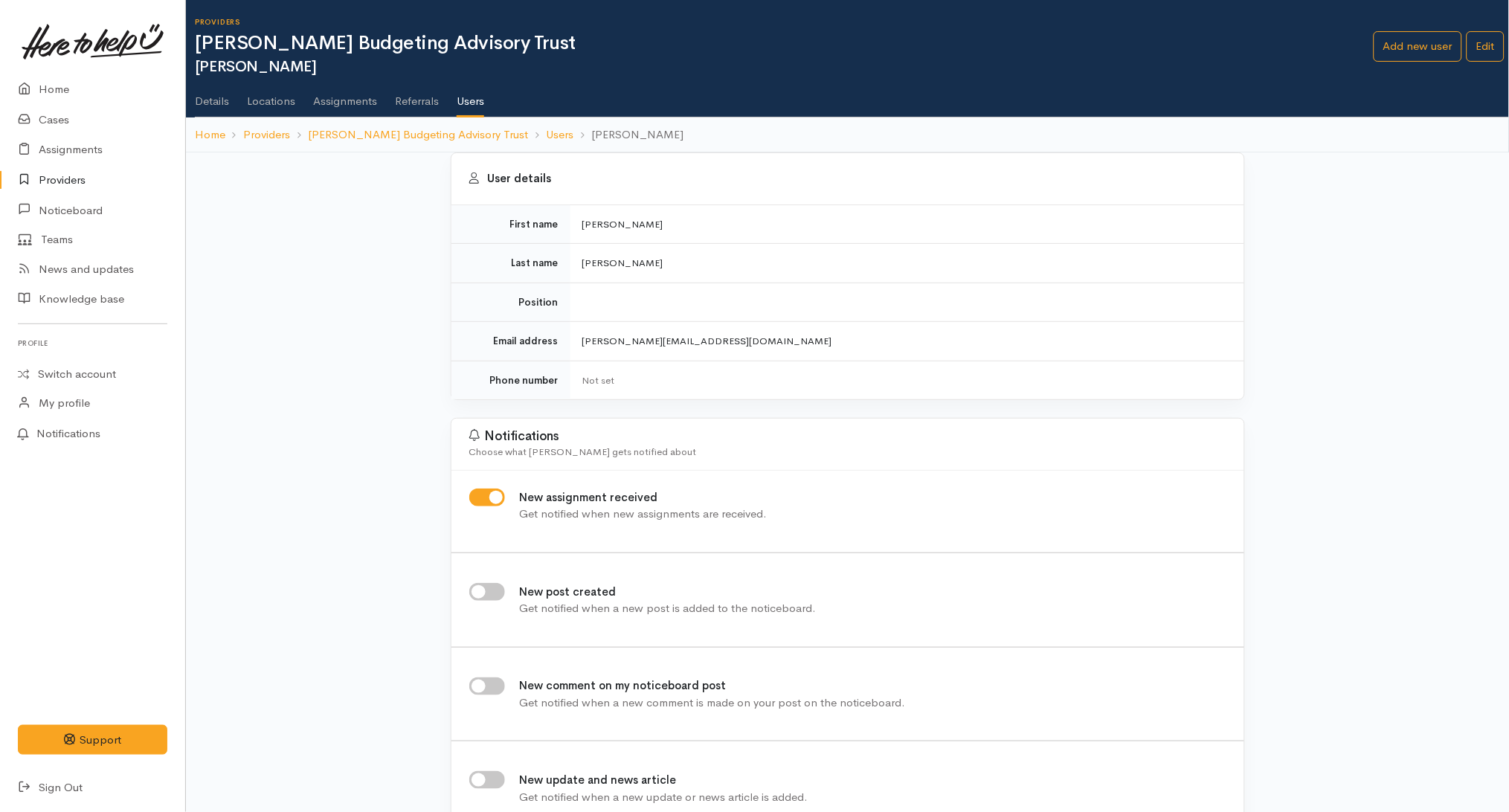
click at [485, 496] on input "New assignment received" at bounding box center [487, 497] width 36 height 18
checkbox input "false"
click at [547, 138] on link "Users" at bounding box center [560, 135] width 27 height 17
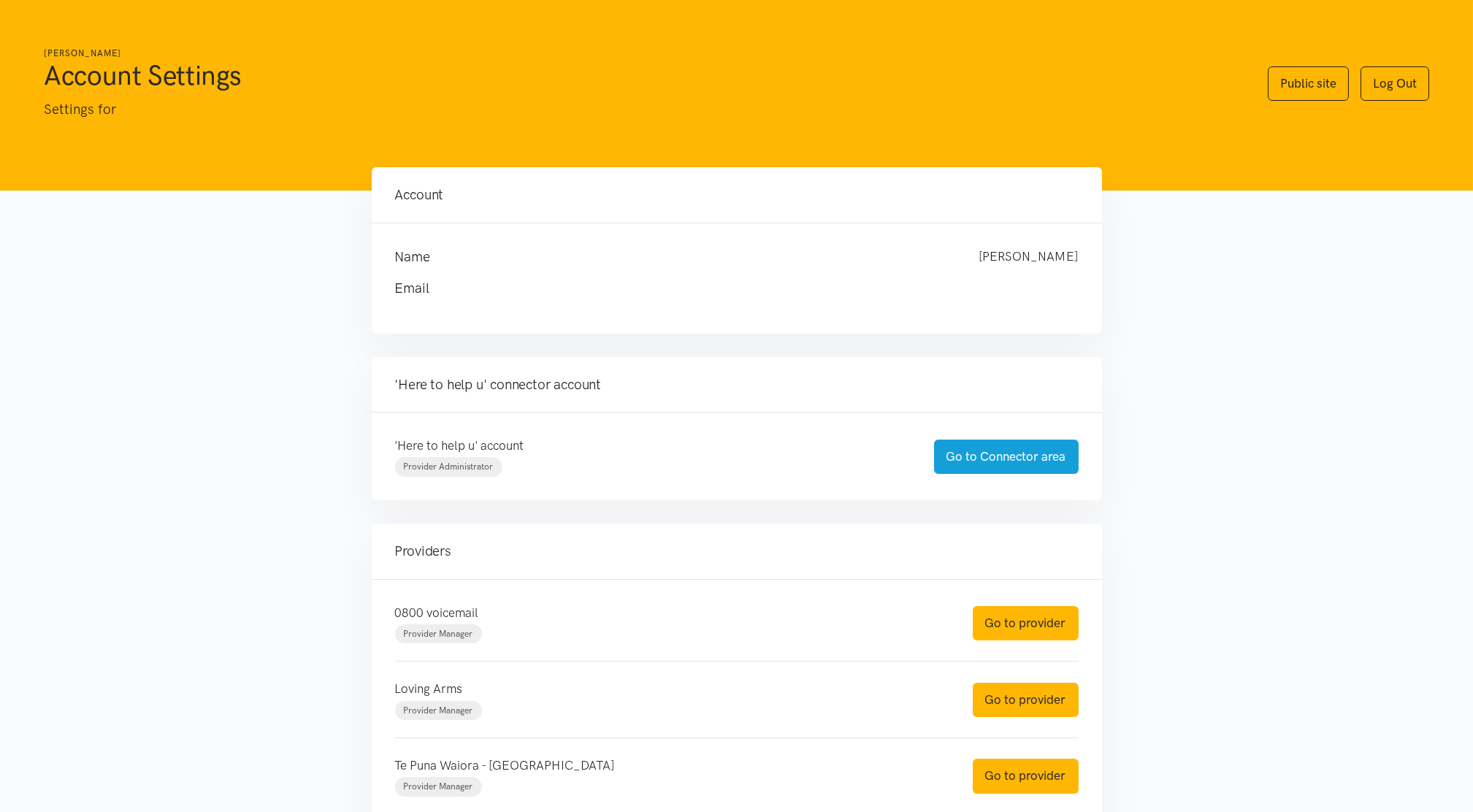
scroll to position [179, 0]
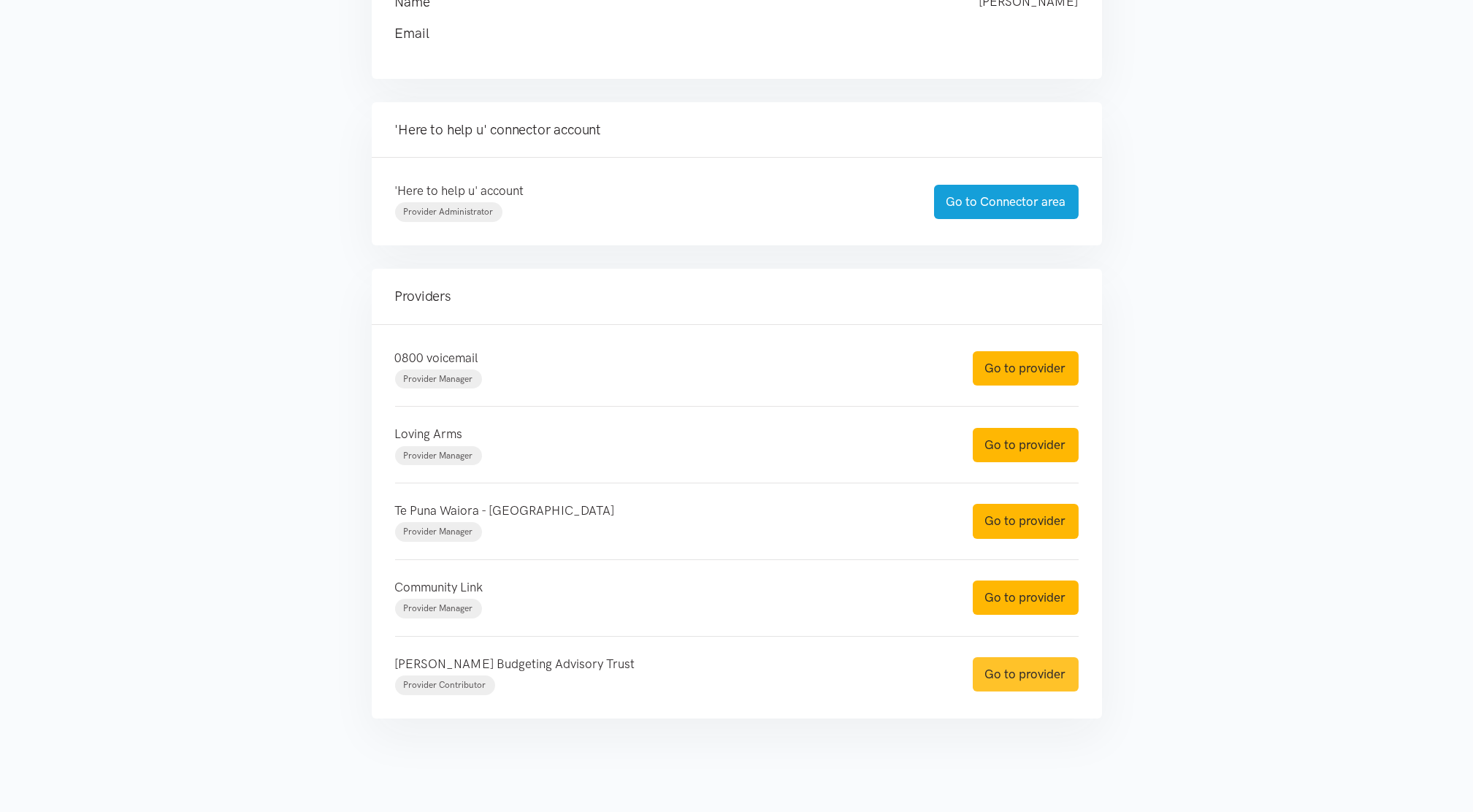
click at [997, 678] on link "Go to provider" at bounding box center [1025, 674] width 106 height 34
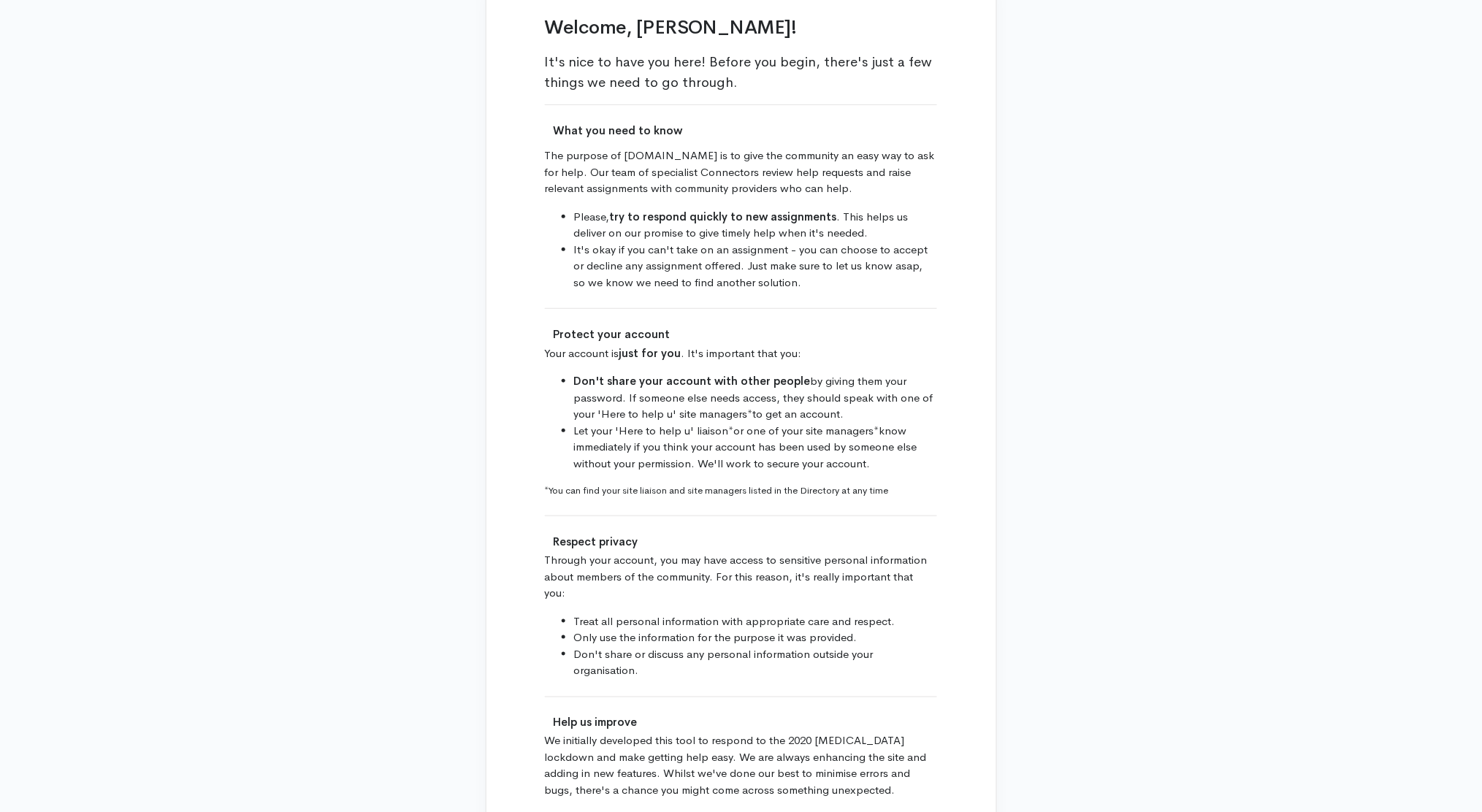
scroll to position [569, 0]
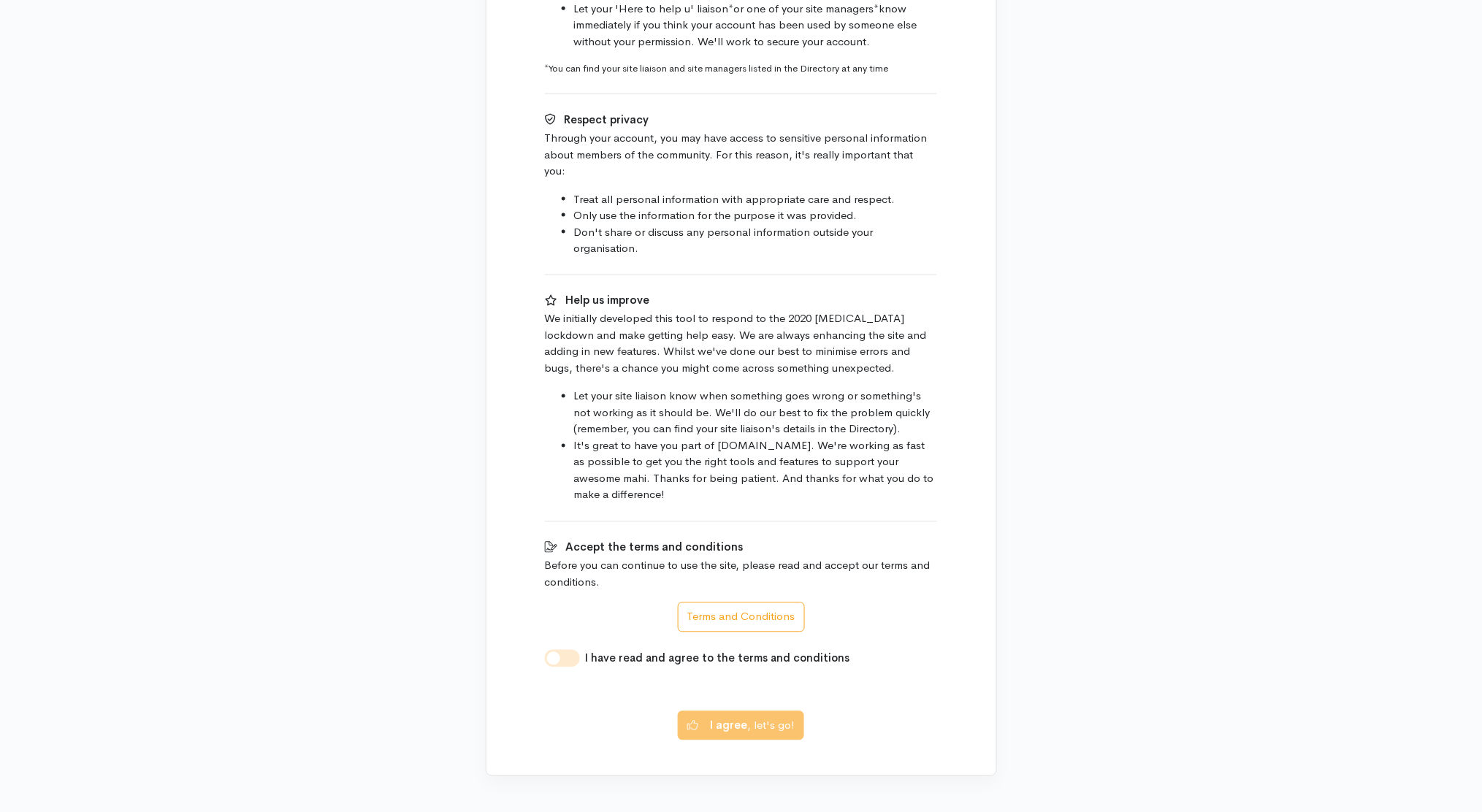
click at [552, 650] on input "I have read and agree to the terms and conditions" at bounding box center [562, 658] width 35 height 18
checkbox input "true"
click at [766, 714] on button "I agree , let's go!" at bounding box center [740, 723] width 126 height 30
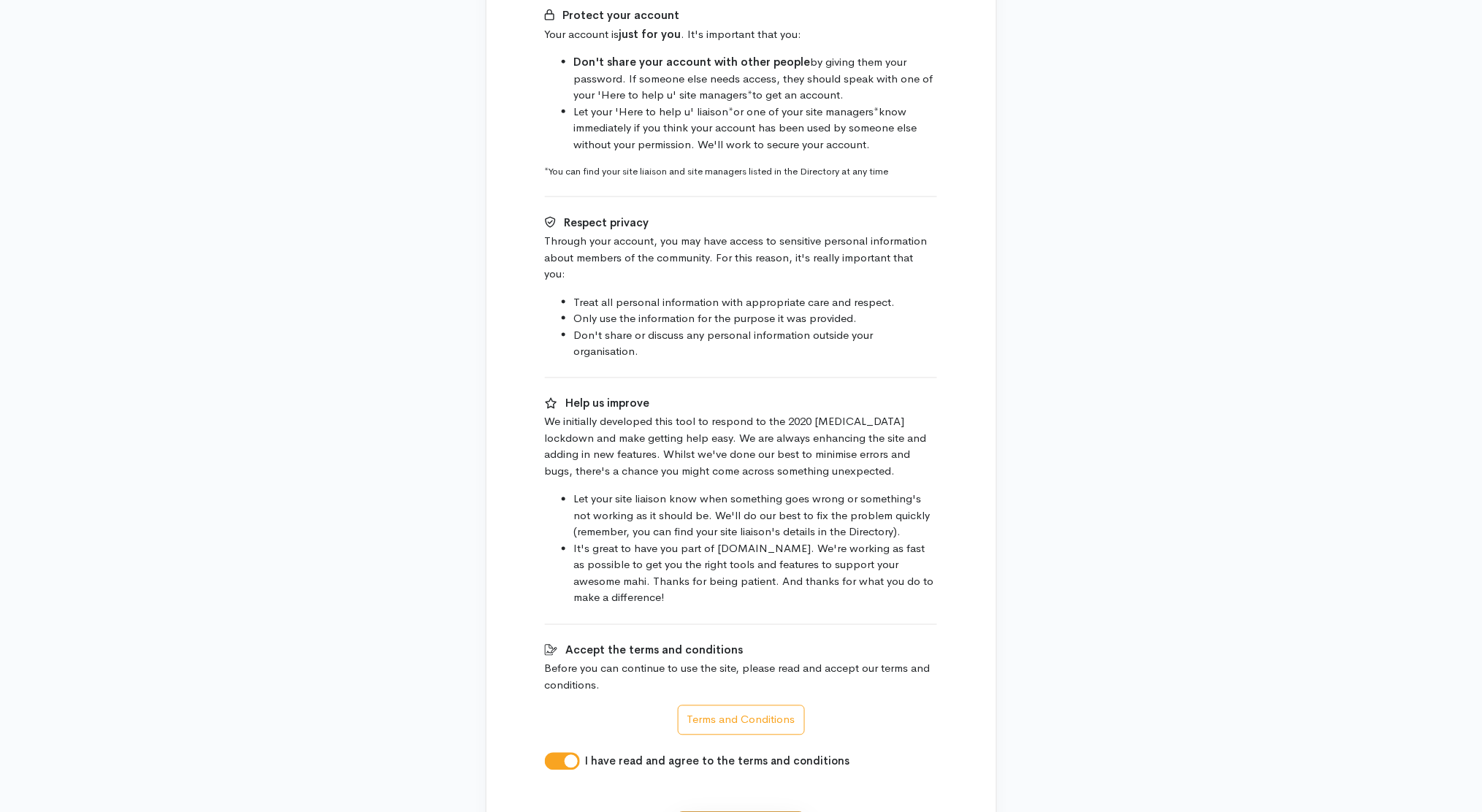
scroll to position [530, 0]
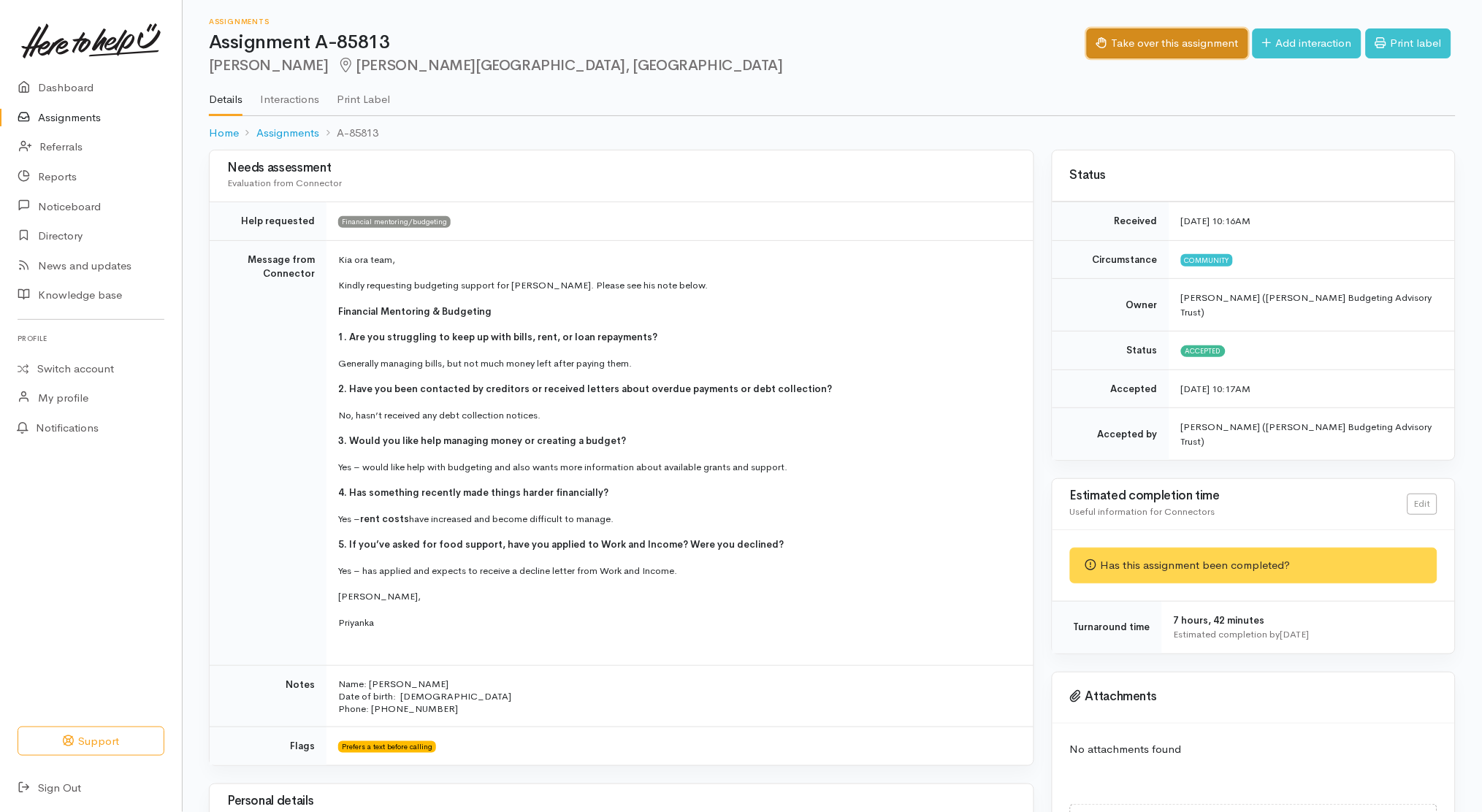
click at [1200, 44] on button "Take over this assignment" at bounding box center [1167, 43] width 161 height 30
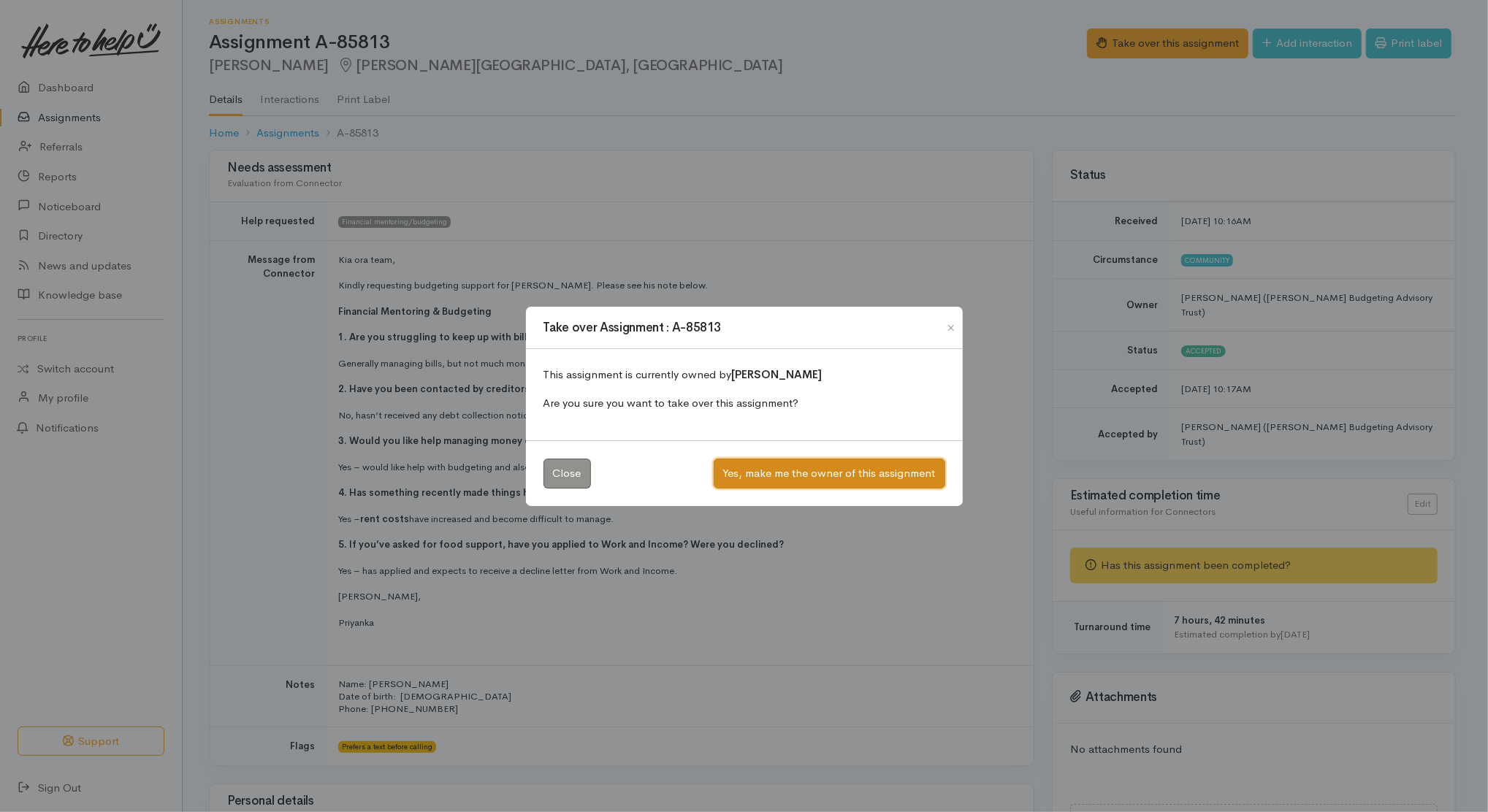
click at [872, 474] on button "Yes, make me the owner of this assignment" at bounding box center [829, 473] width 232 height 30
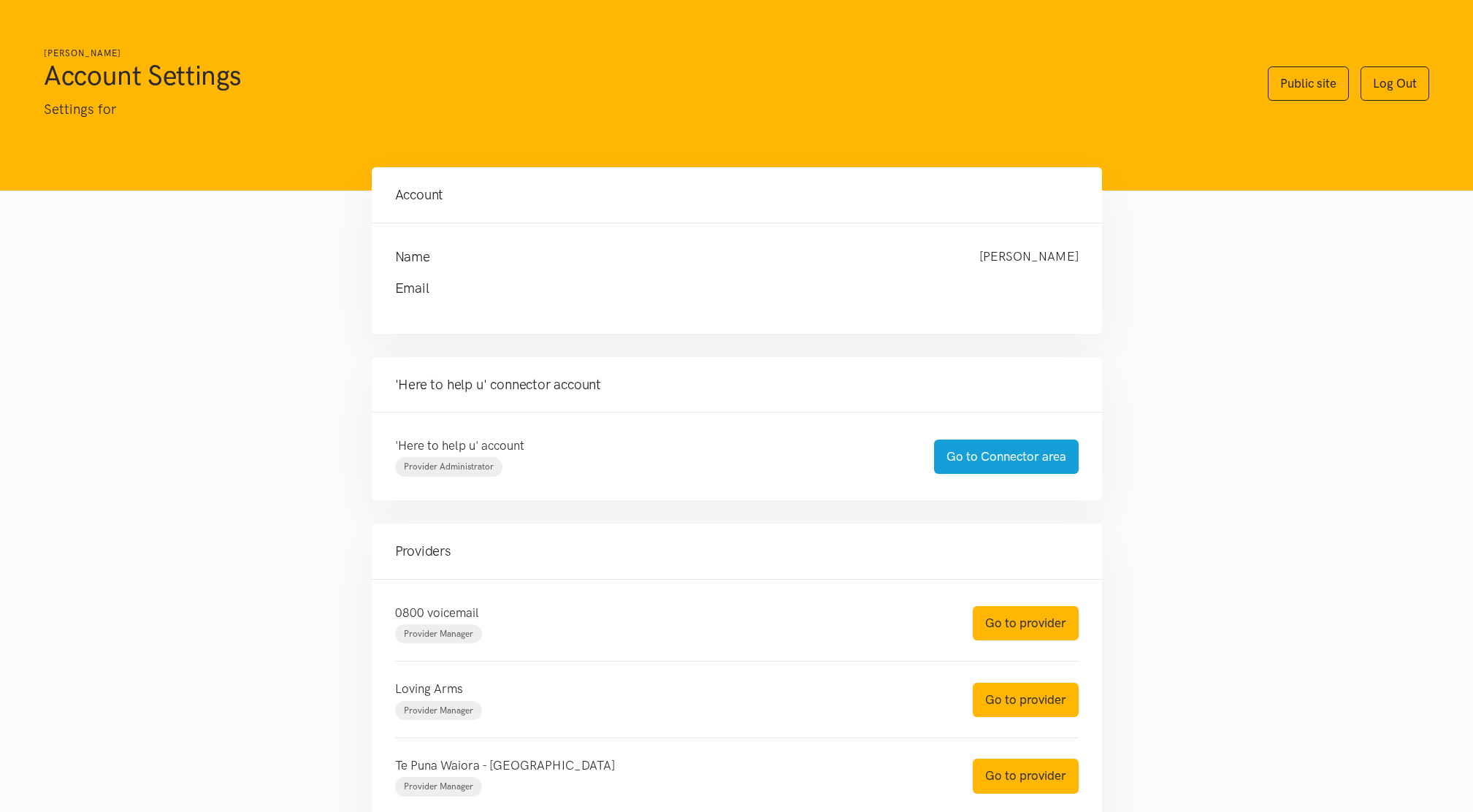
scroll to position [256, 0]
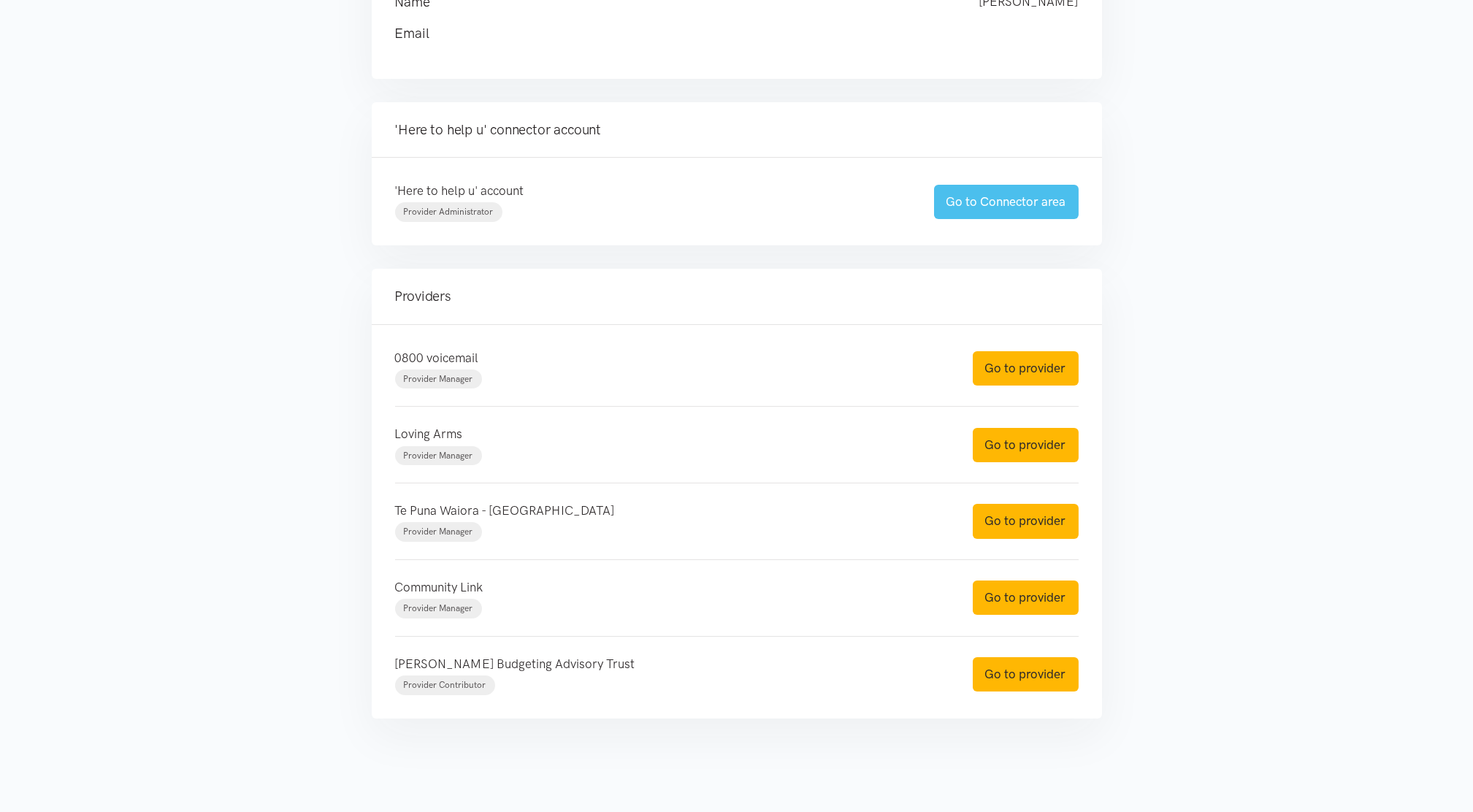
click at [986, 195] on link "Go to Connector area" at bounding box center [1006, 202] width 144 height 34
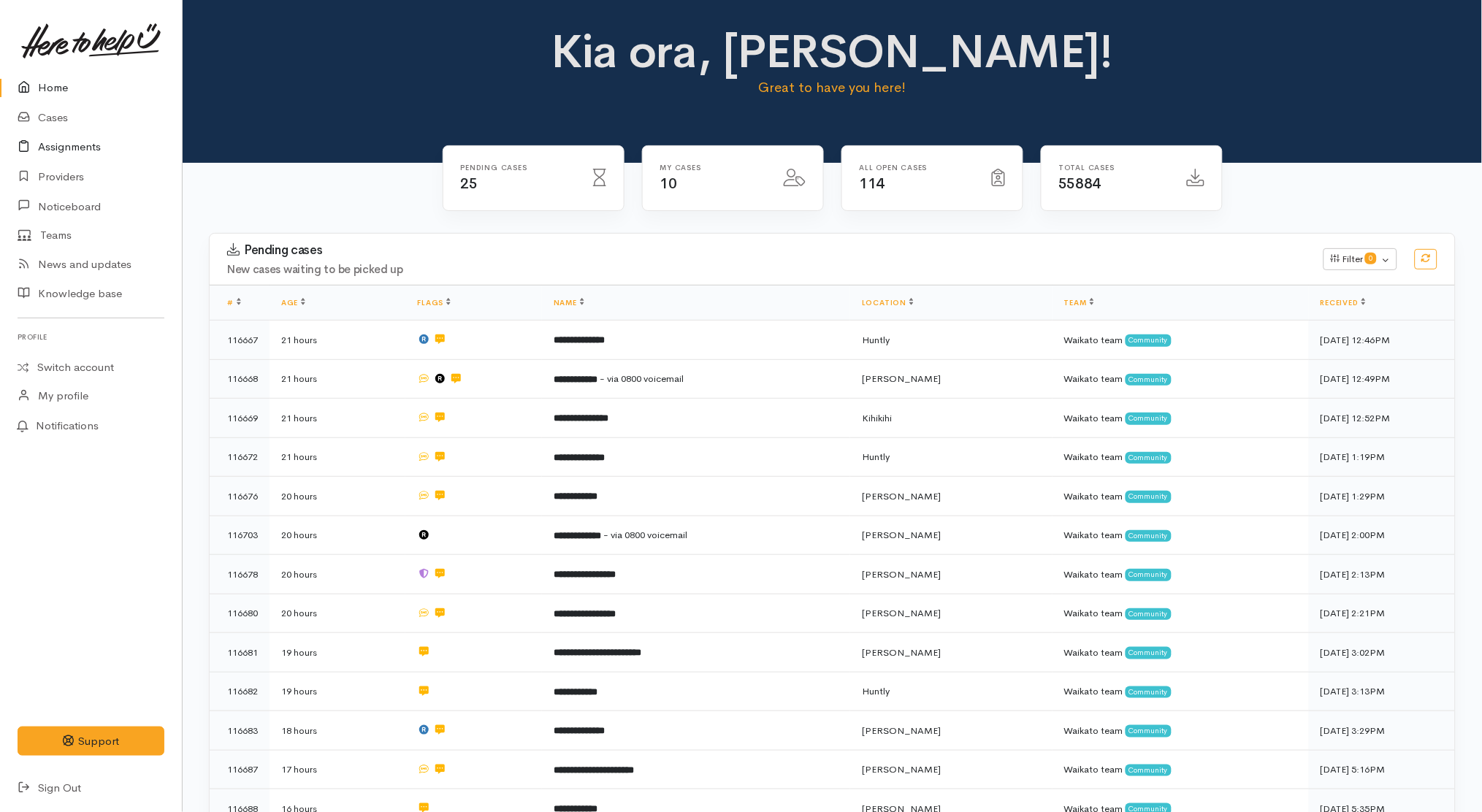
click at [83, 149] on link "Assignments" at bounding box center [91, 147] width 182 height 30
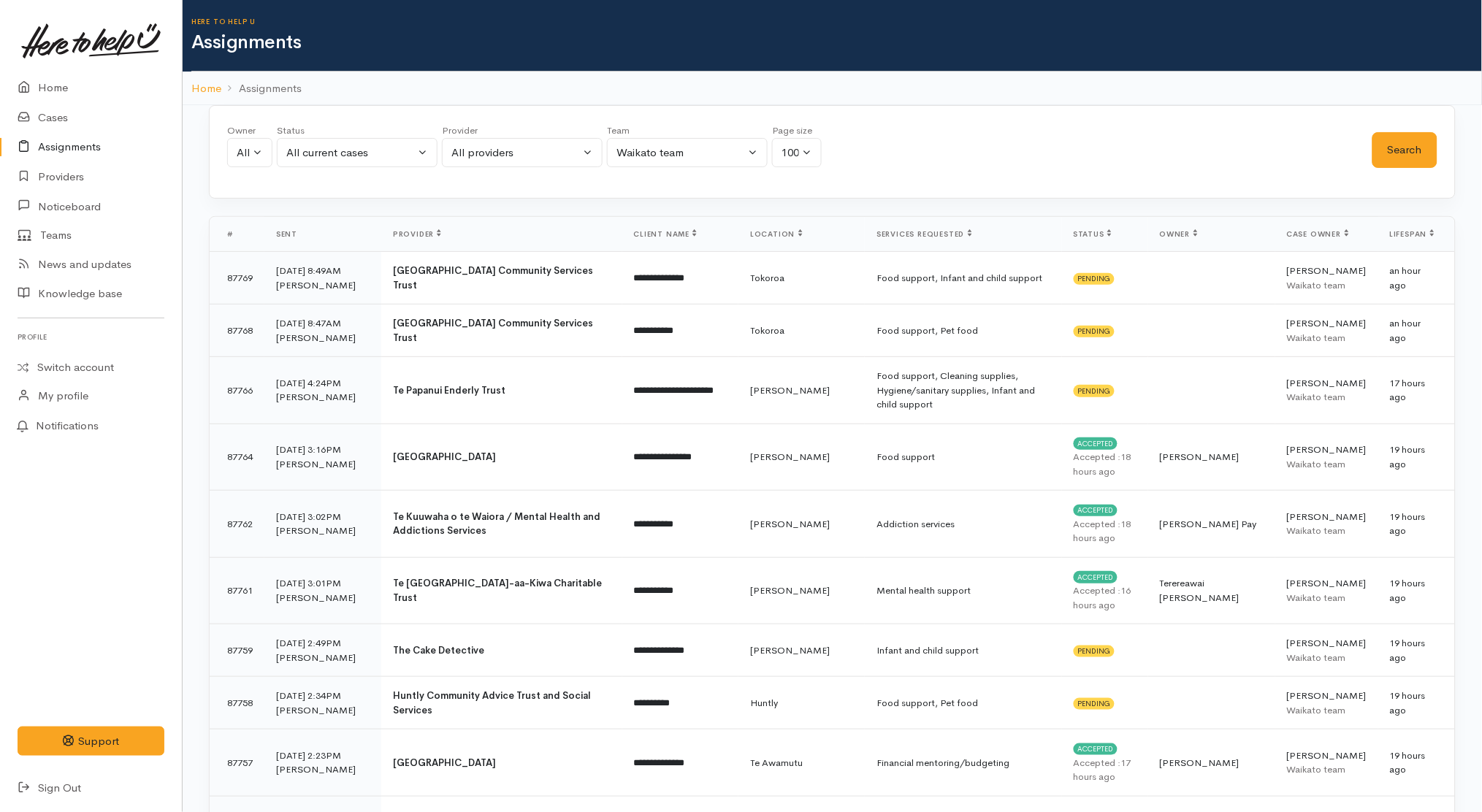
click at [561, 170] on div "Provider All providers 0800 voicemail 2e Kids Whakatāne Accessible Properties A…" at bounding box center [522, 150] width 160 height 53
click at [549, 160] on div "All providers" at bounding box center [516, 153] width 128 height 17
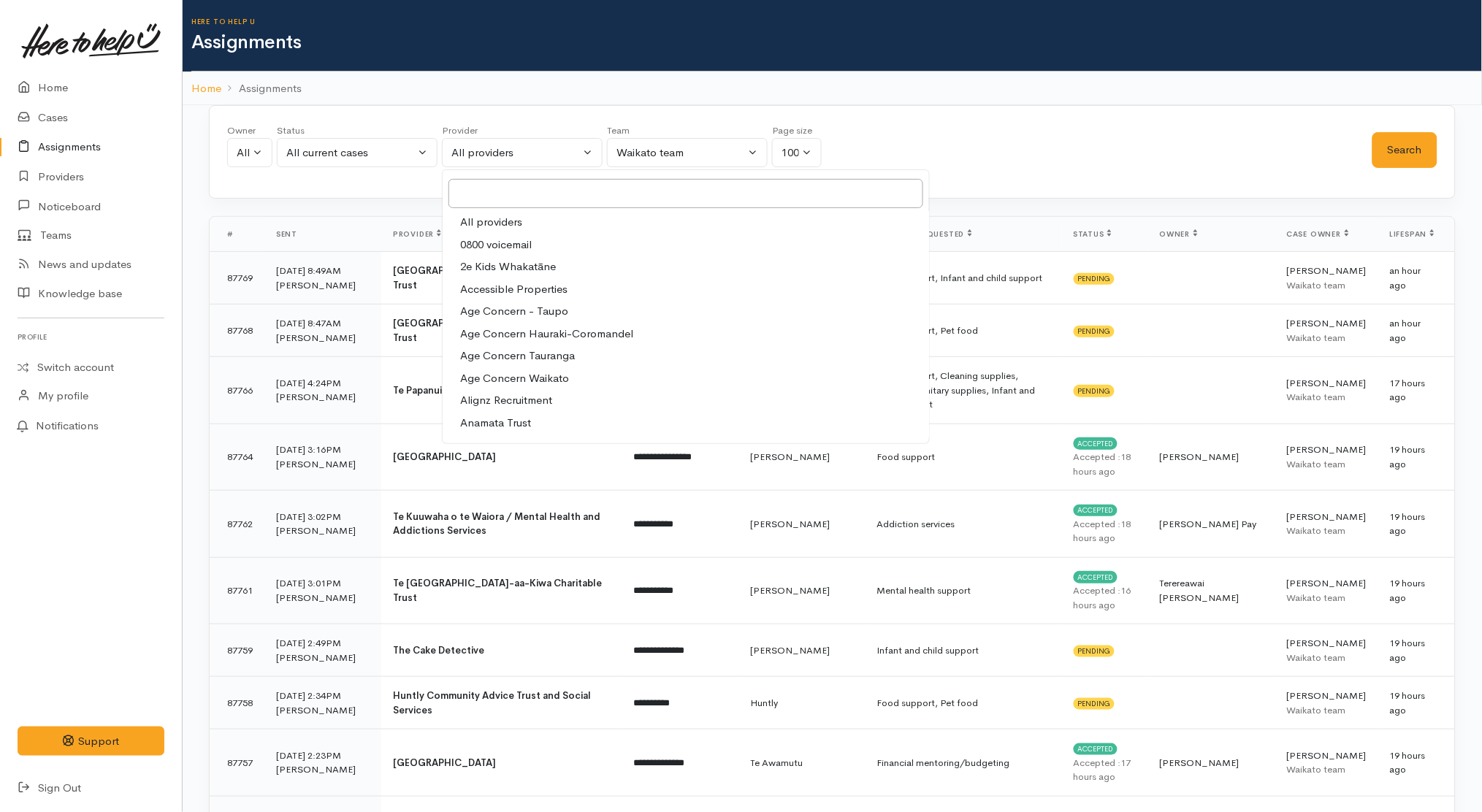
click at [697, 217] on link "All providers" at bounding box center [685, 222] width 487 height 23
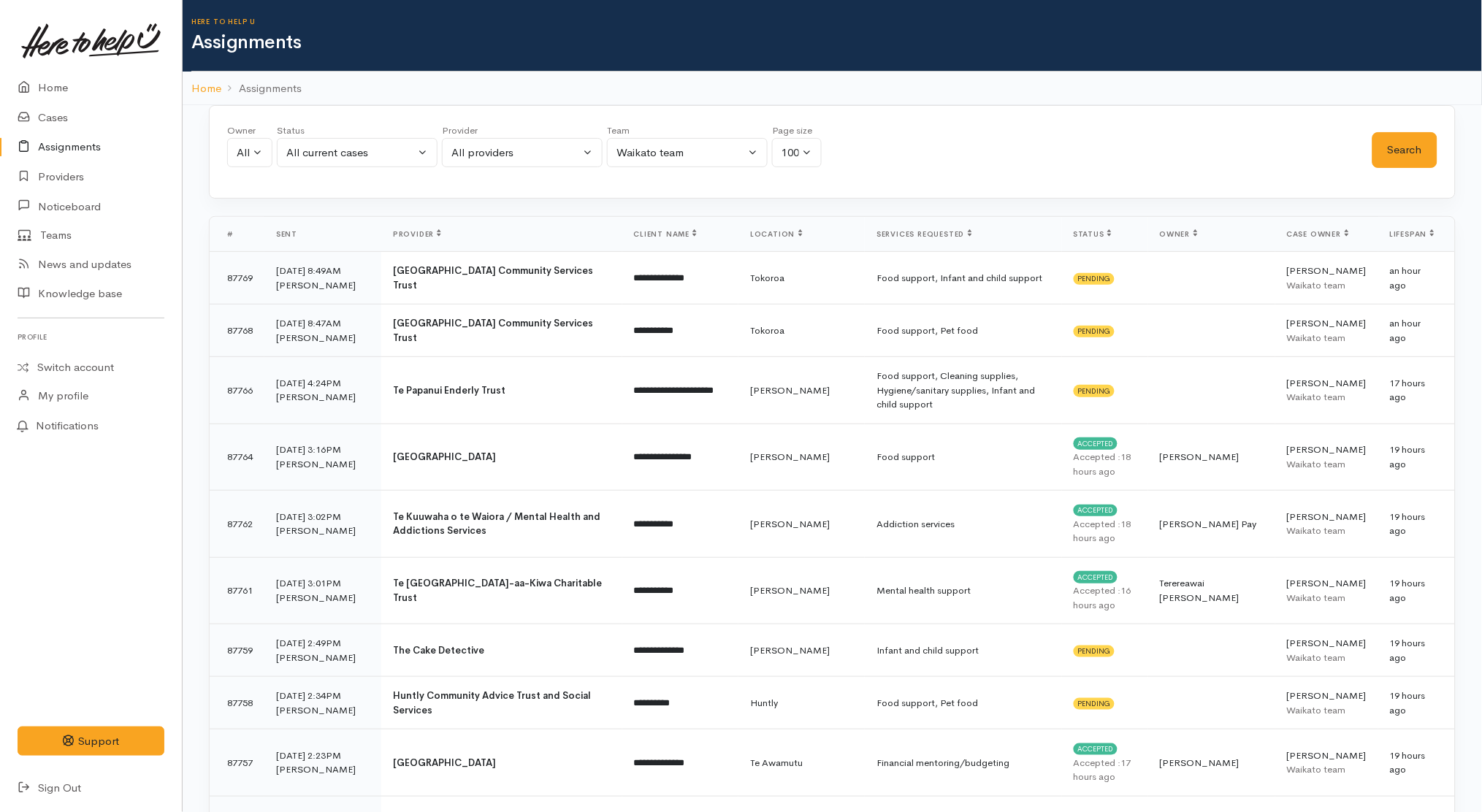
click at [1063, 100] on ol "Home Assignments" at bounding box center [832, 89] width 1282 height 34
click at [1317, 228] on th "Case owner" at bounding box center [1326, 235] width 103 height 35
click at [1320, 235] on span "Case owner" at bounding box center [1317, 234] width 62 height 9
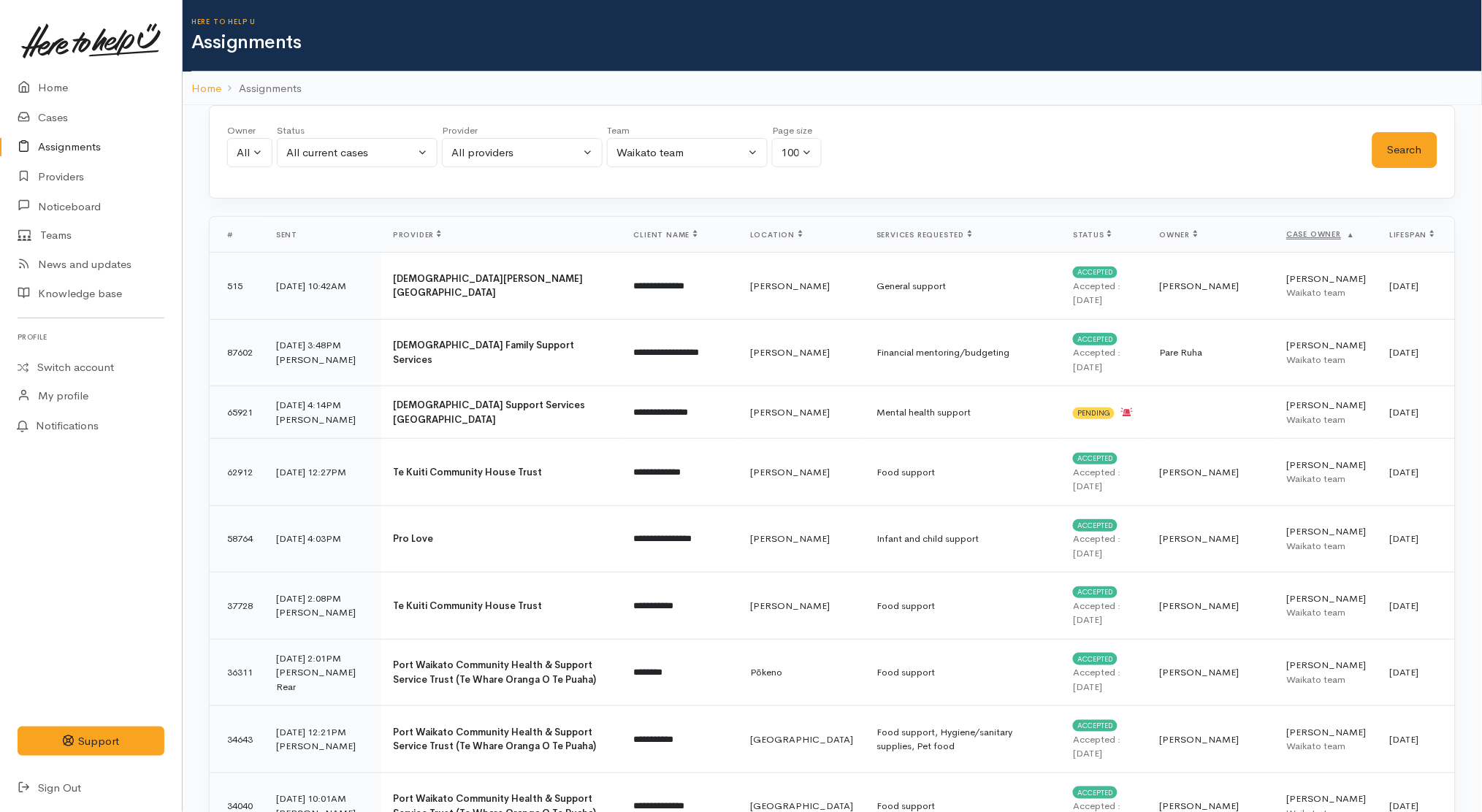
click at [438, 233] on span "Provider" at bounding box center [416, 235] width 48 height 9
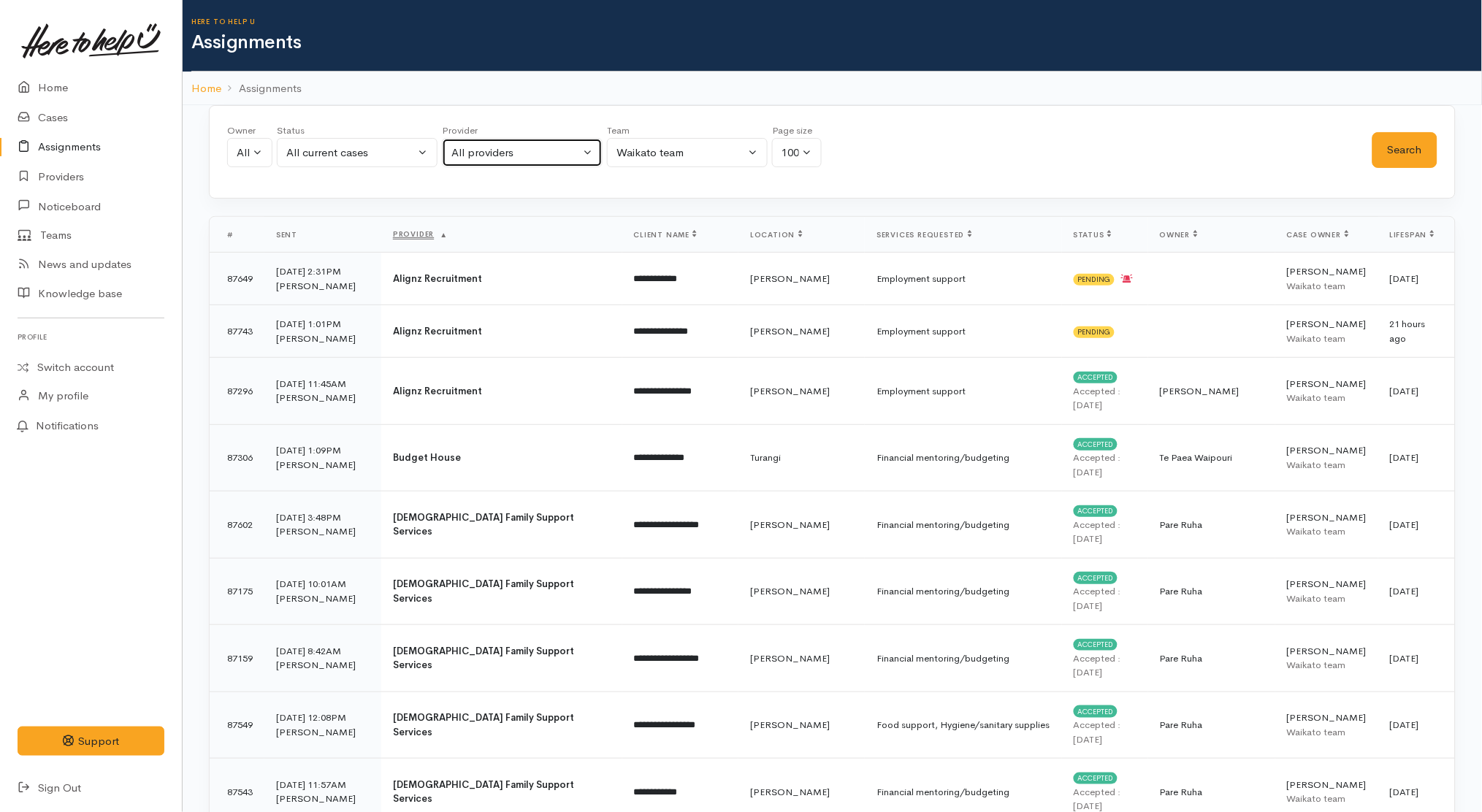
click at [461, 165] on button "All providers" at bounding box center [522, 153] width 160 height 30
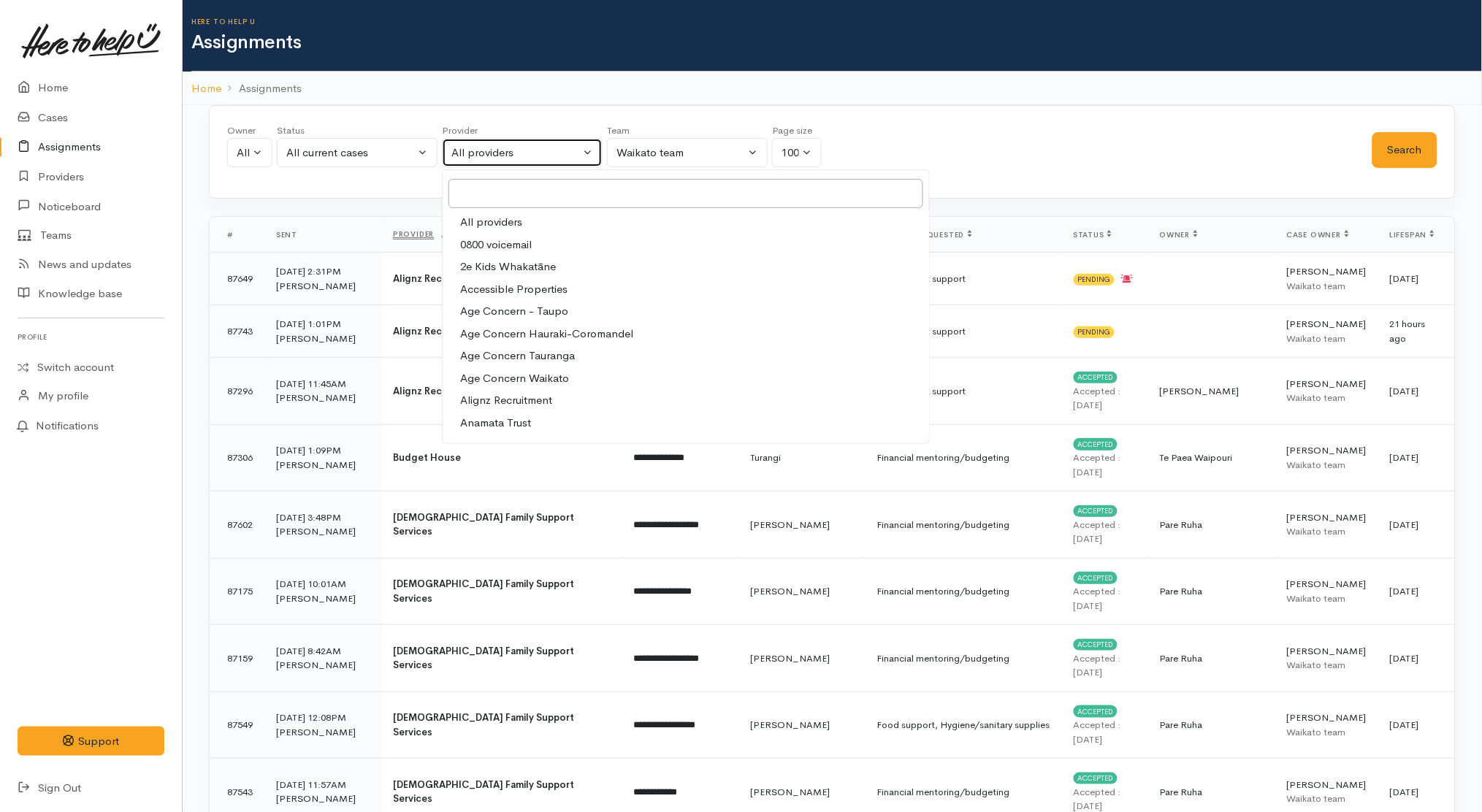
click at [465, 165] on button "All providers" at bounding box center [522, 153] width 160 height 30
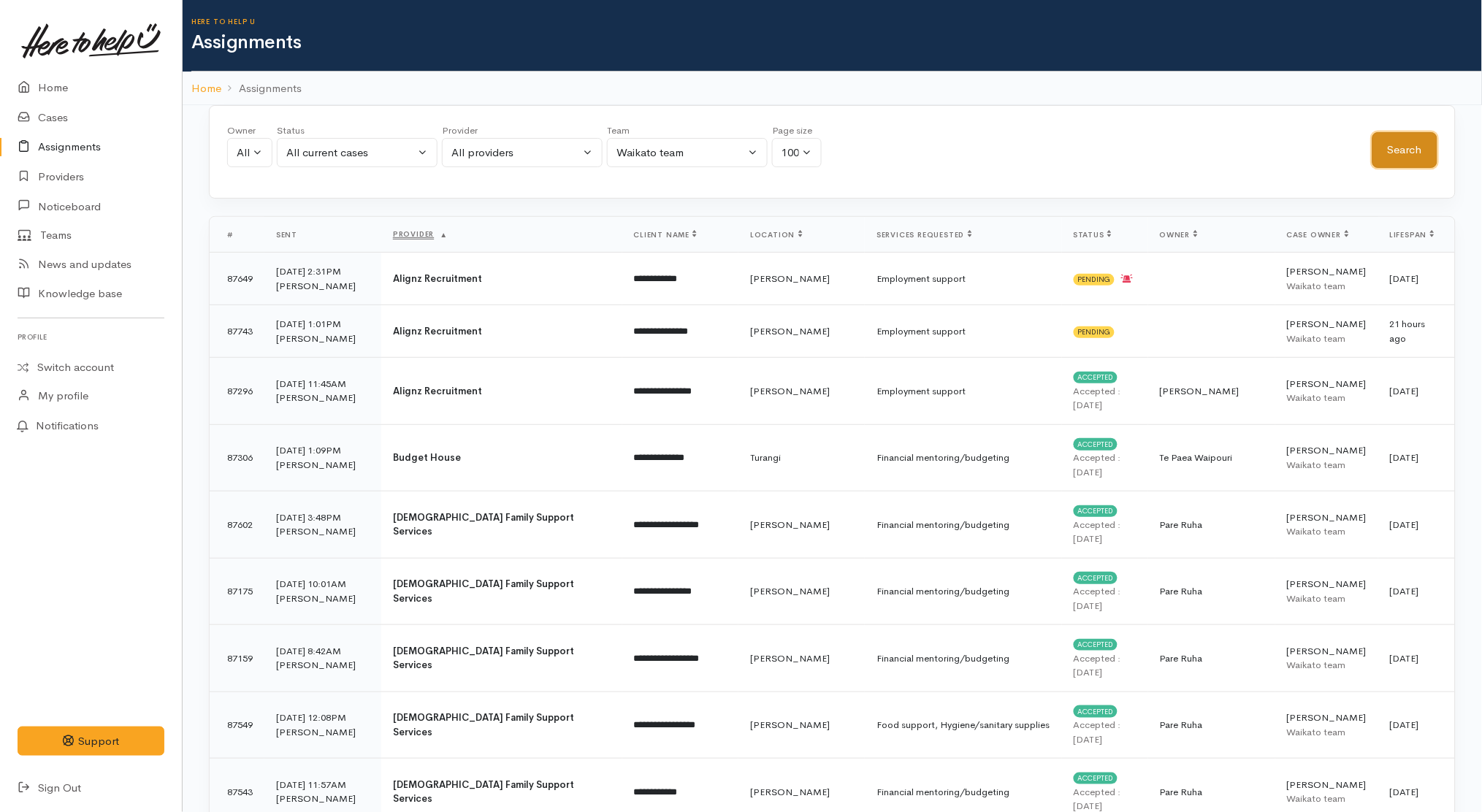
click at [1409, 161] on button "Search" at bounding box center [1404, 150] width 65 height 36
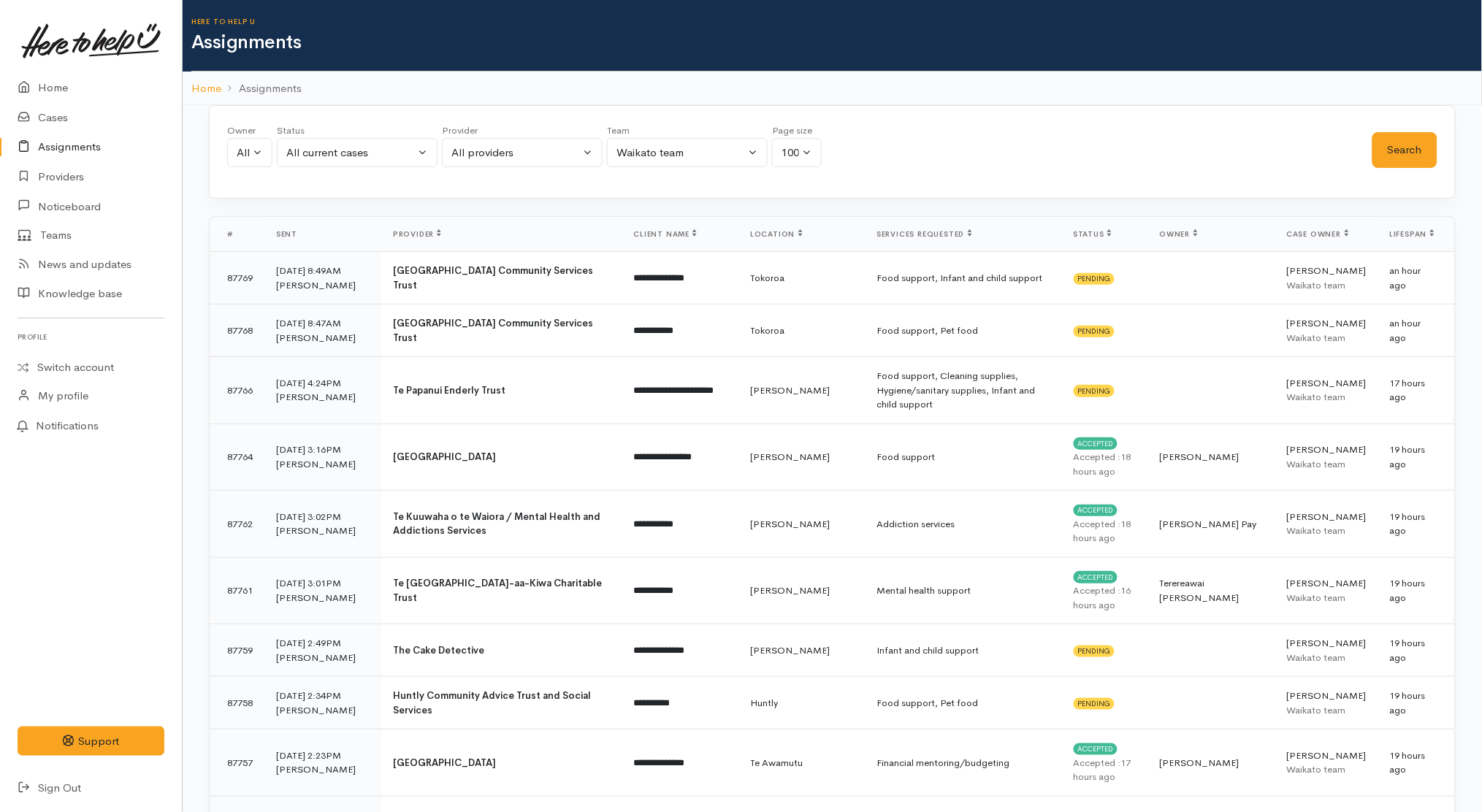
click at [418, 235] on span "Provider" at bounding box center [416, 234] width 48 height 9
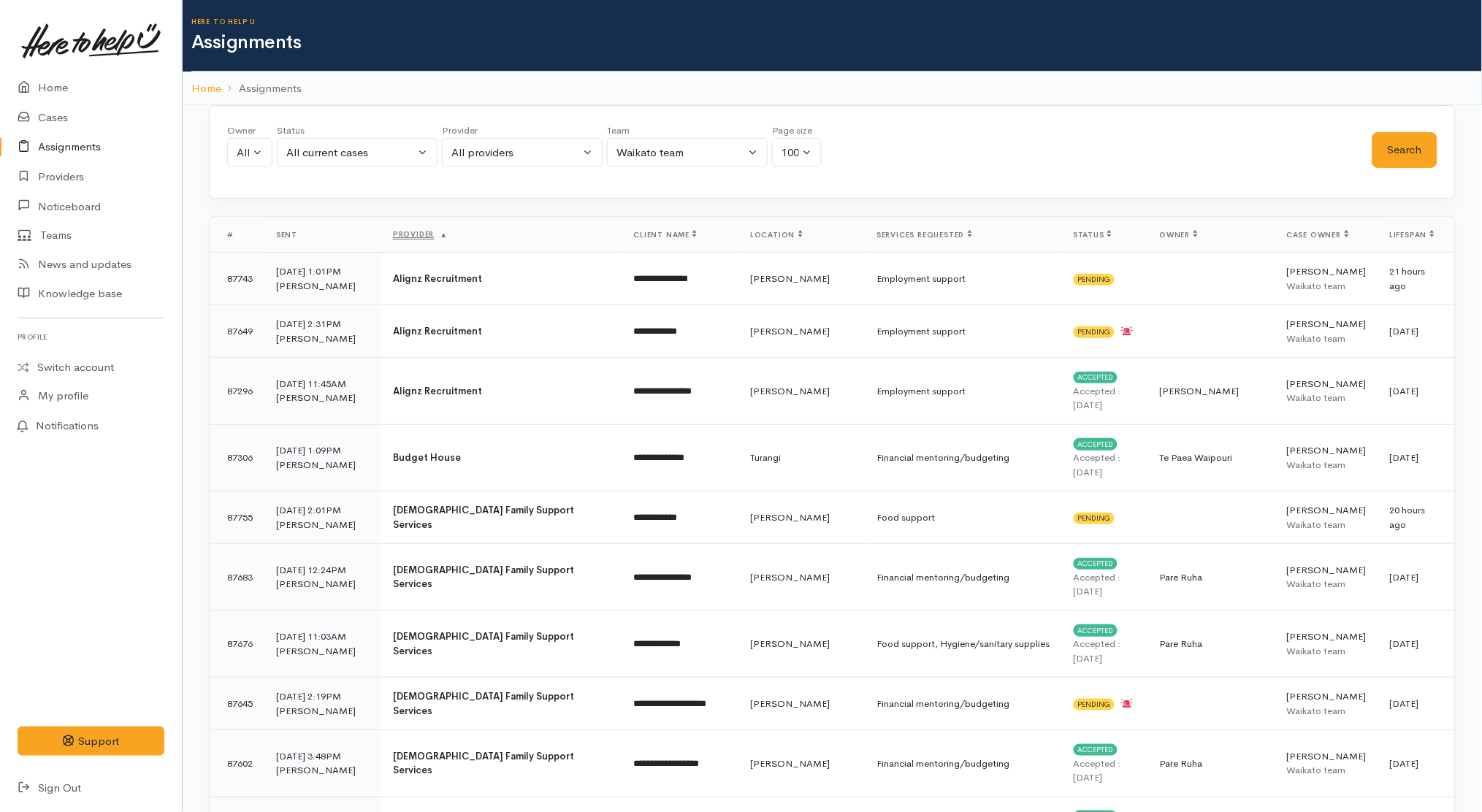
click at [1198, 231] on span "Owner" at bounding box center [1179, 235] width 38 height 9
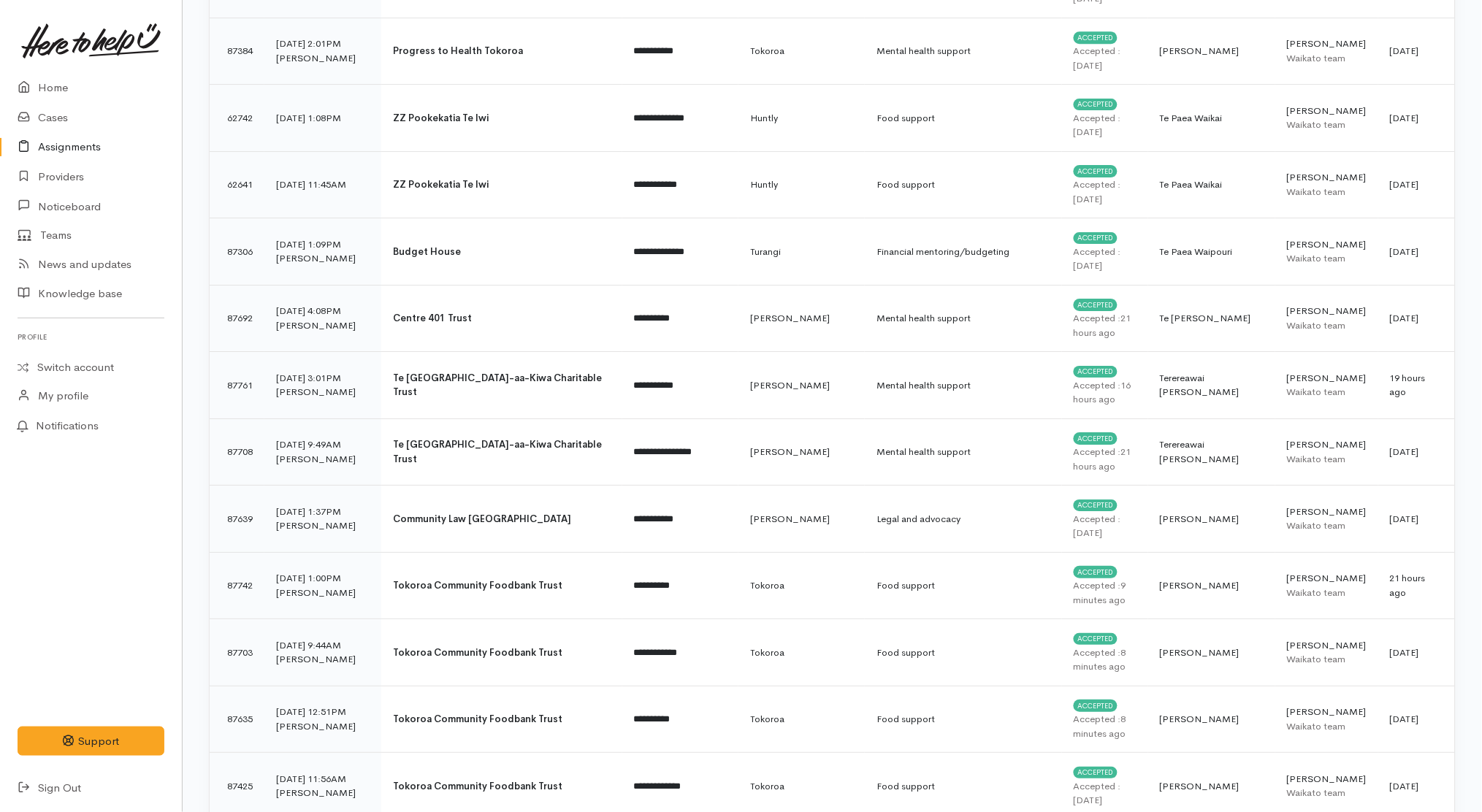
scroll to position [5082, 0]
